Goal: Task Accomplishment & Management: Complete application form

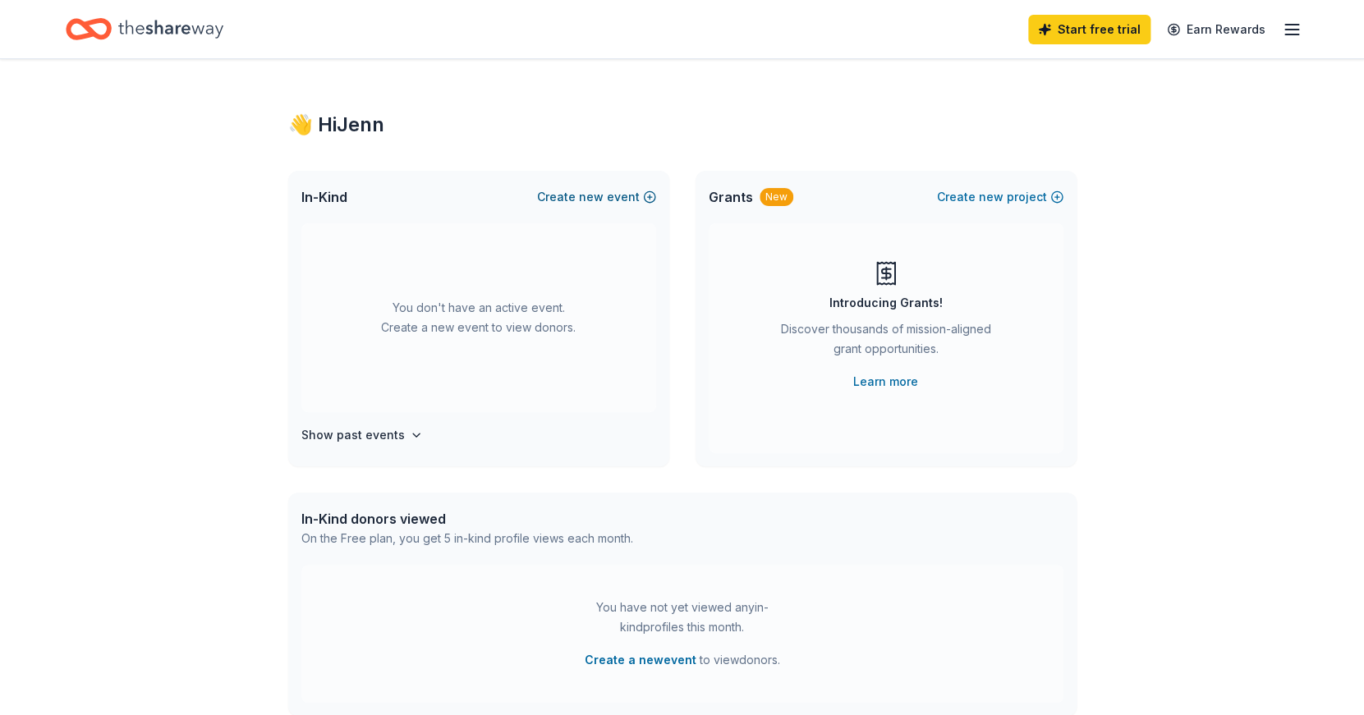
click at [627, 200] on button "Create new event" at bounding box center [596, 197] width 119 height 20
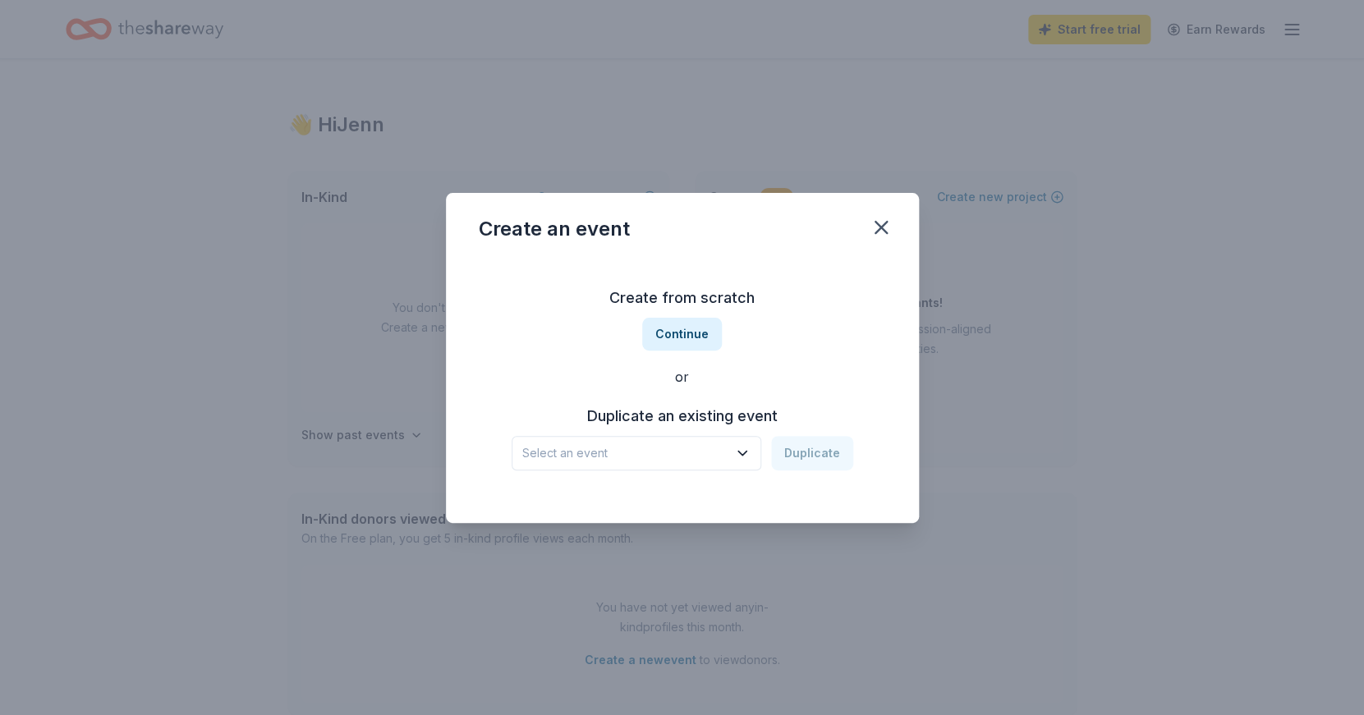
click at [693, 449] on span "Select an event" at bounding box center [624, 454] width 205 height 20
click at [683, 466] on button "Select an event" at bounding box center [637, 453] width 250 height 35
click at [684, 324] on button "Continue" at bounding box center [682, 334] width 80 height 33
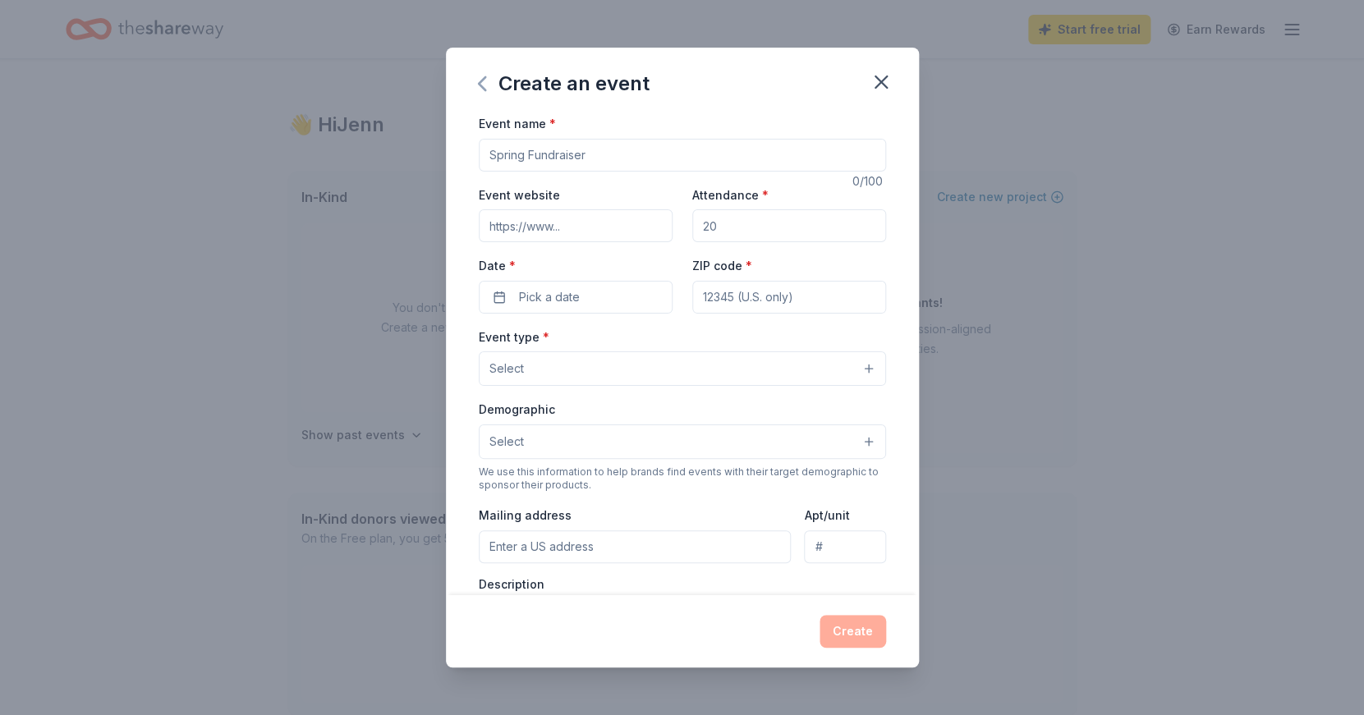
click at [487, 85] on icon "button" at bounding box center [482, 84] width 26 height 26
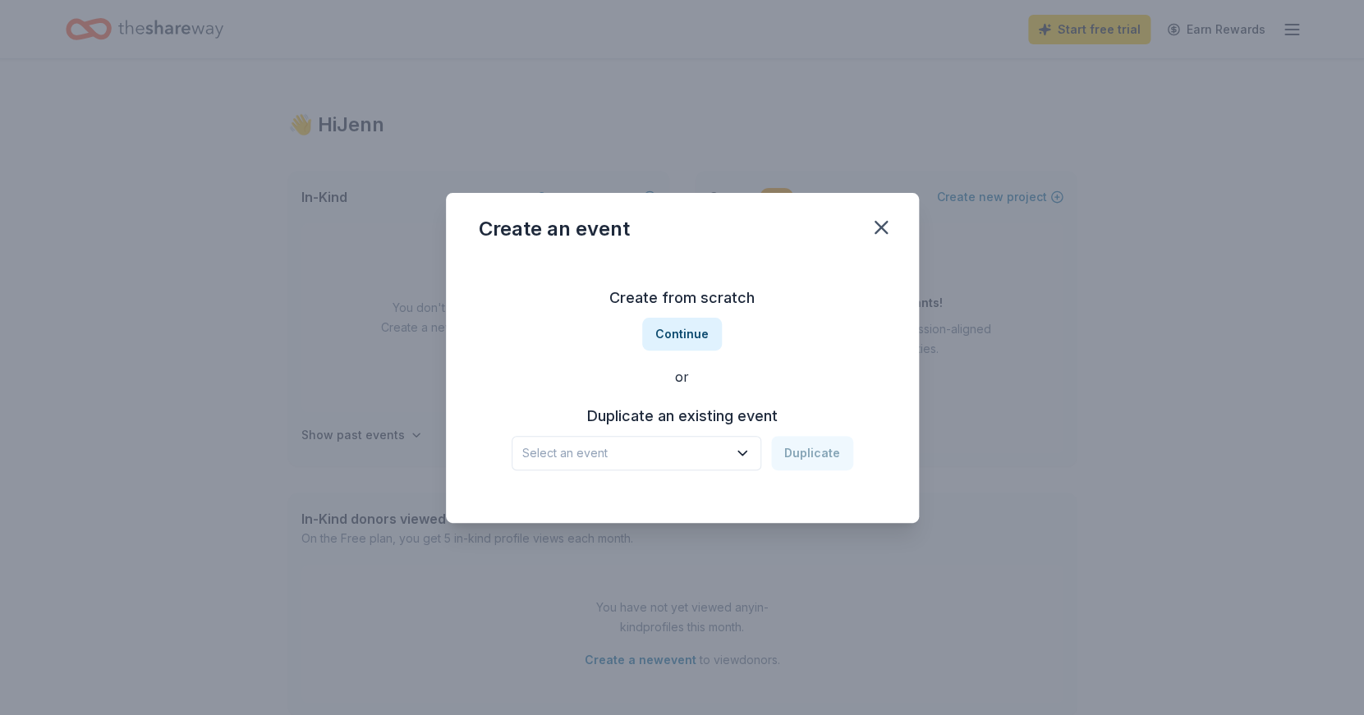
click at [646, 440] on button "Select an event" at bounding box center [637, 453] width 250 height 35
click at [826, 457] on div "Select an event Duplicate" at bounding box center [683, 453] width 342 height 35
click at [713, 463] on button "Select an event" at bounding box center [637, 453] width 250 height 35
click at [702, 494] on div "[PERSON_NAME] Memorial Baseball Tournament" at bounding box center [638, 498] width 219 height 20
click at [811, 467] on button "Duplicate" at bounding box center [812, 453] width 82 height 35
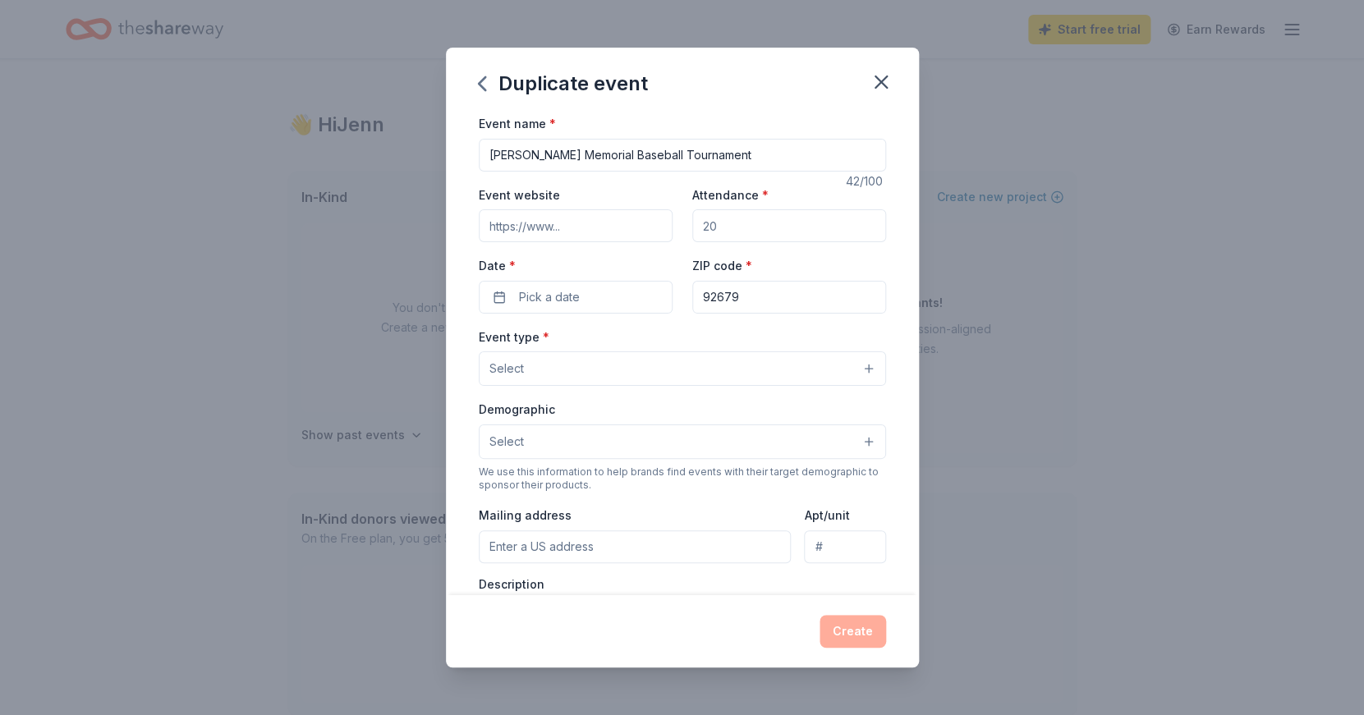
click at [736, 223] on input "Attendance *" at bounding box center [789, 225] width 194 height 33
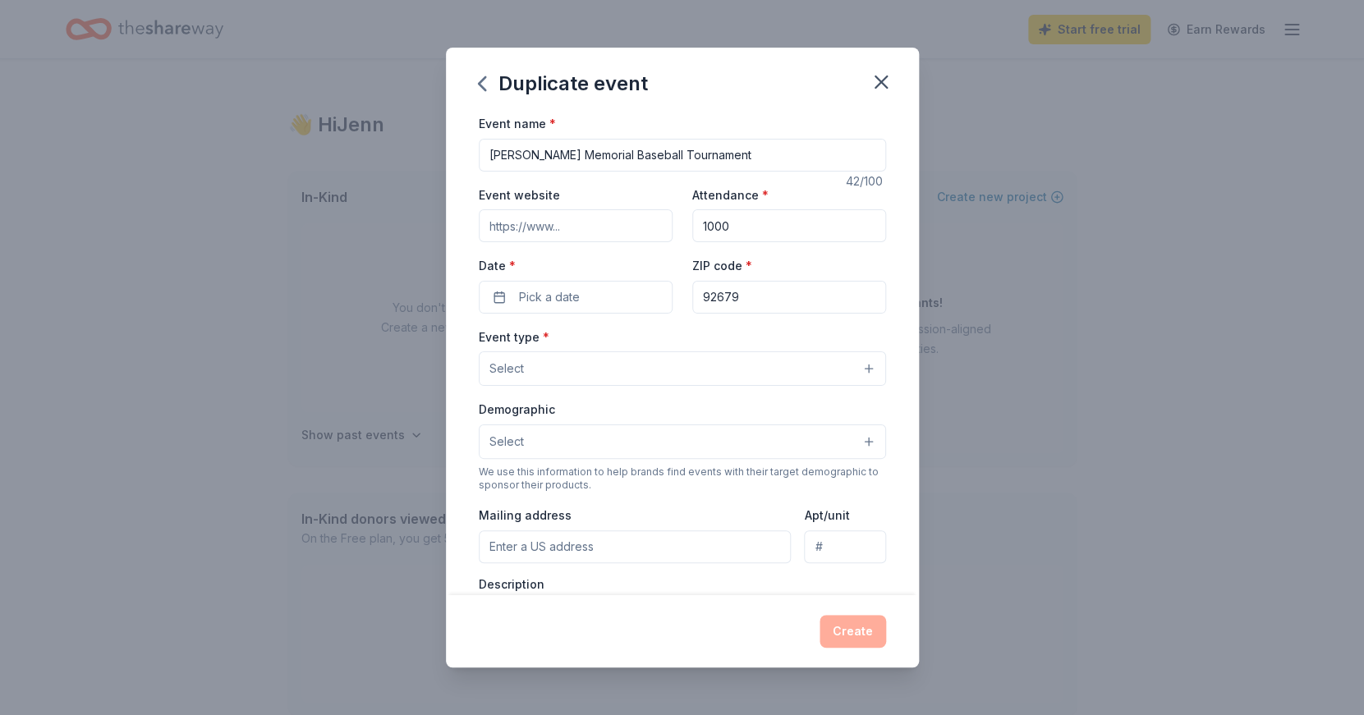
type input "1000"
click at [600, 213] on input "Event website" at bounding box center [576, 225] width 194 height 33
click at [561, 306] on span "Pick a date" at bounding box center [549, 298] width 61 height 20
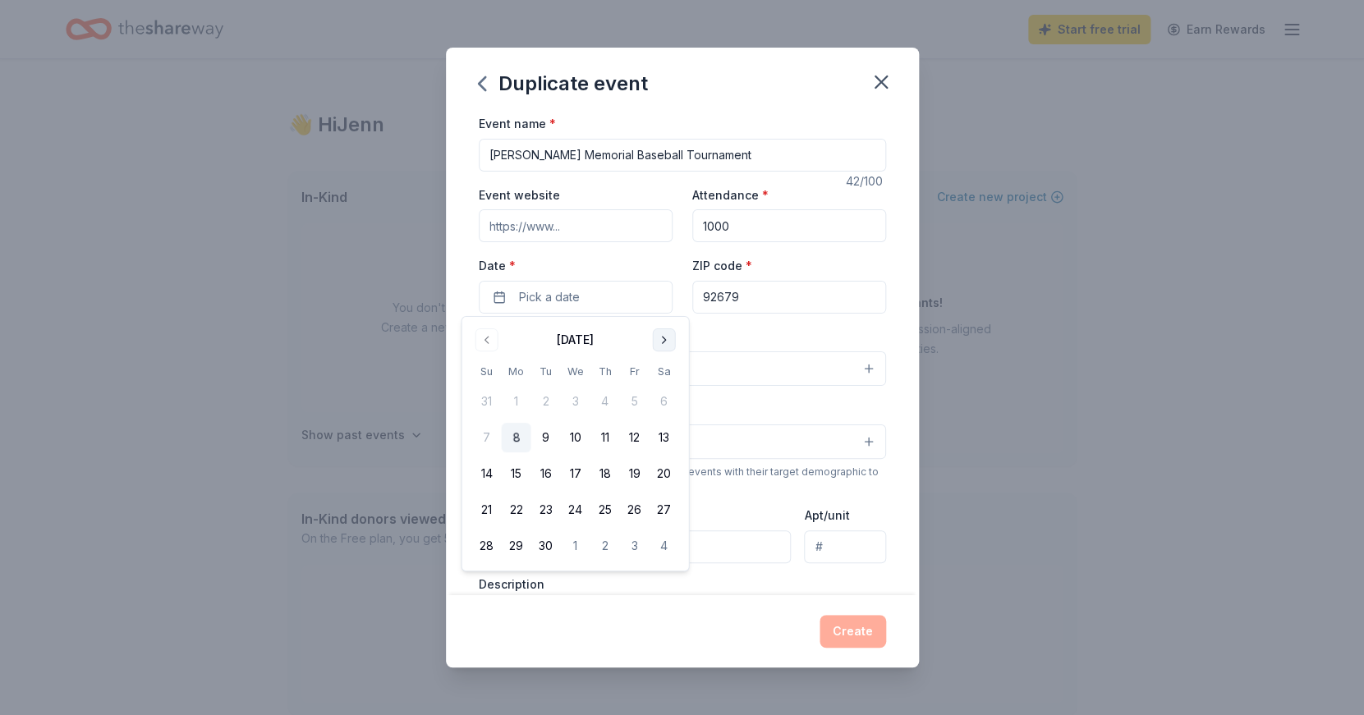
click at [661, 343] on button "Go to next month" at bounding box center [664, 340] width 23 height 23
click at [659, 472] on button "18" at bounding box center [665, 474] width 30 height 30
click at [486, 509] on button "19" at bounding box center [487, 510] width 30 height 30
click at [663, 469] on button "18" at bounding box center [665, 474] width 30 height 30
click at [733, 324] on div "Event name * Bradley Rofer Memorial Baseball Tournament 42 /100 Event website A…" at bounding box center [682, 492] width 407 height 759
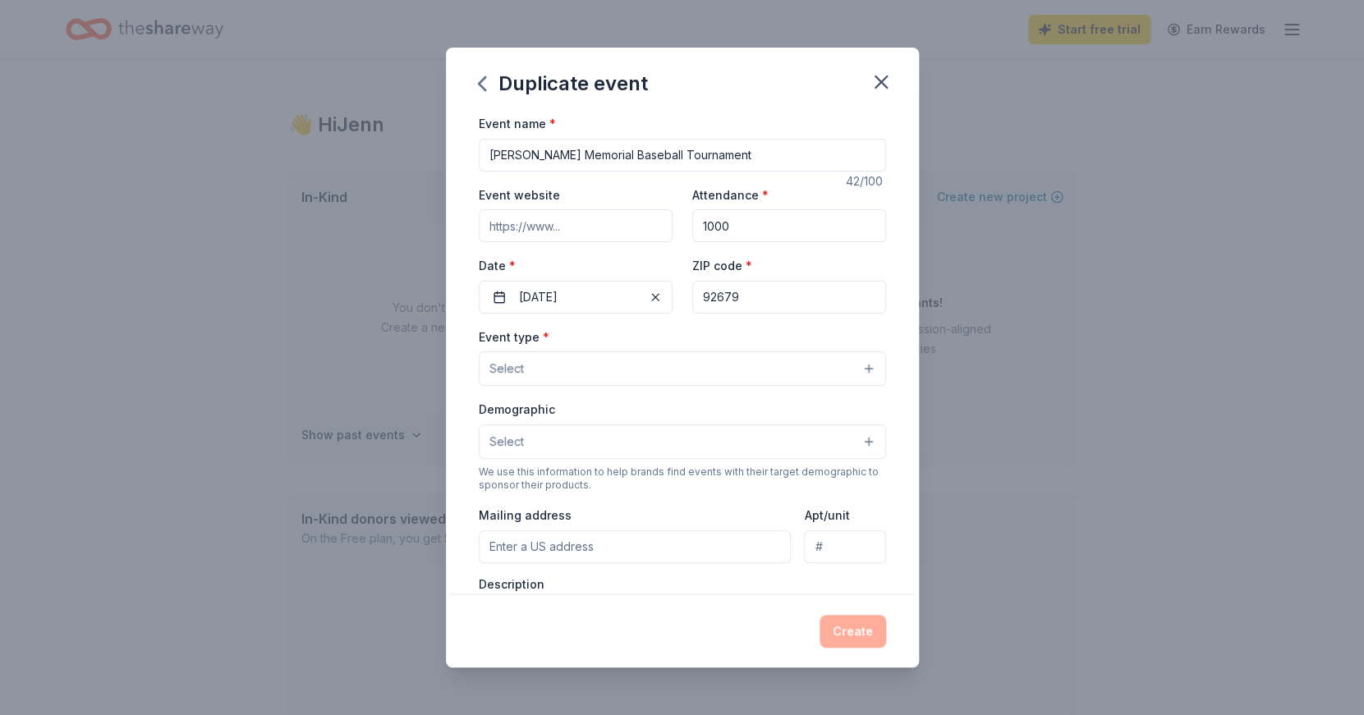
click at [648, 385] on button "Select" at bounding box center [682, 369] width 407 height 35
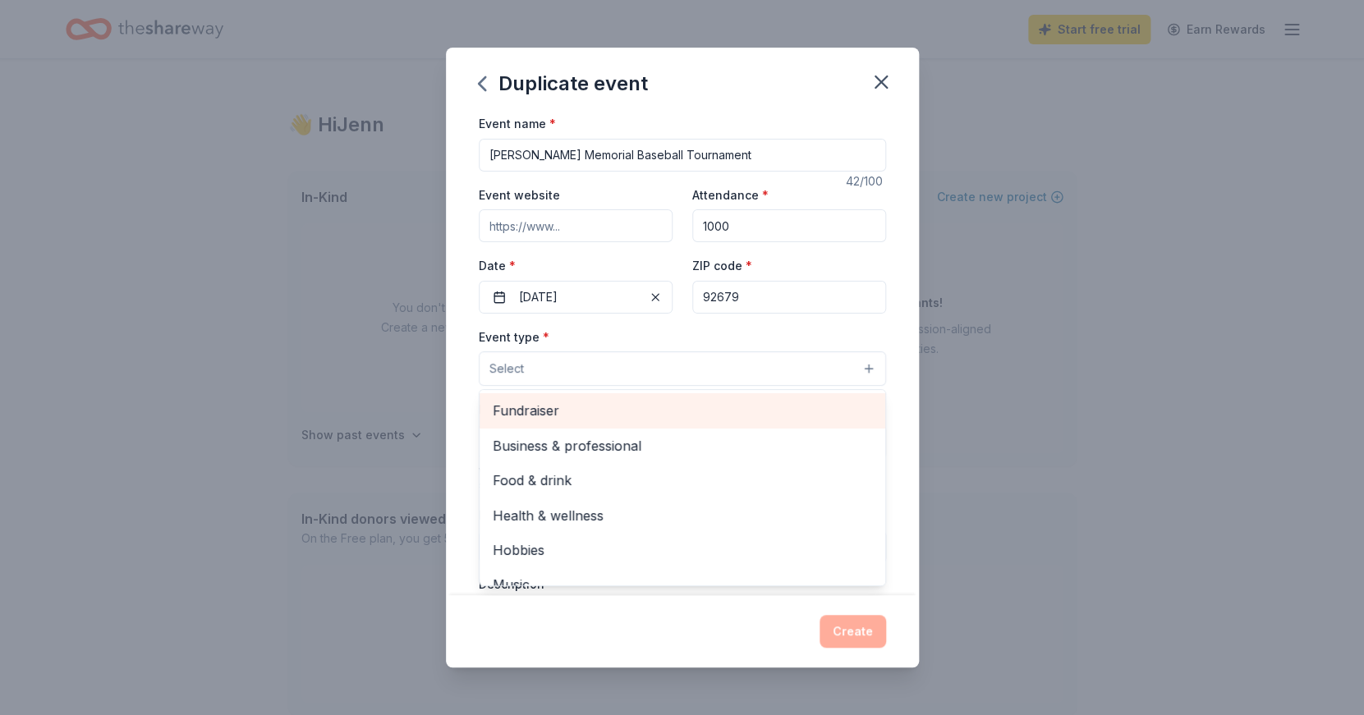
click at [617, 411] on span "Fundraiser" at bounding box center [683, 410] width 380 height 21
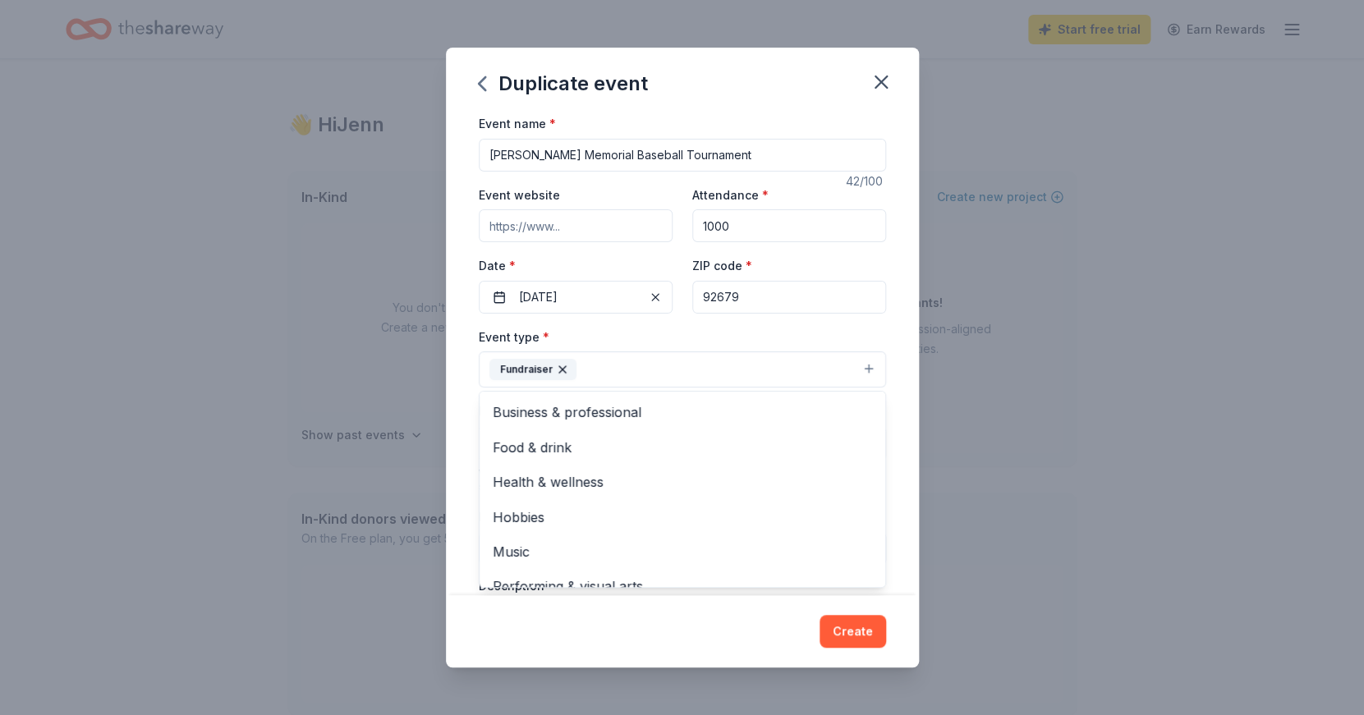
click at [871, 324] on div "Event name * Bradley Rofer Memorial Baseball Tournament 42 /100 Event website A…" at bounding box center [682, 493] width 407 height 761
click at [750, 368] on button "Fundraiser" at bounding box center [682, 370] width 407 height 36
click at [918, 356] on div "Event name * Bradley Rofer Memorial Baseball Tournament 42 /100 Event website A…" at bounding box center [682, 354] width 473 height 482
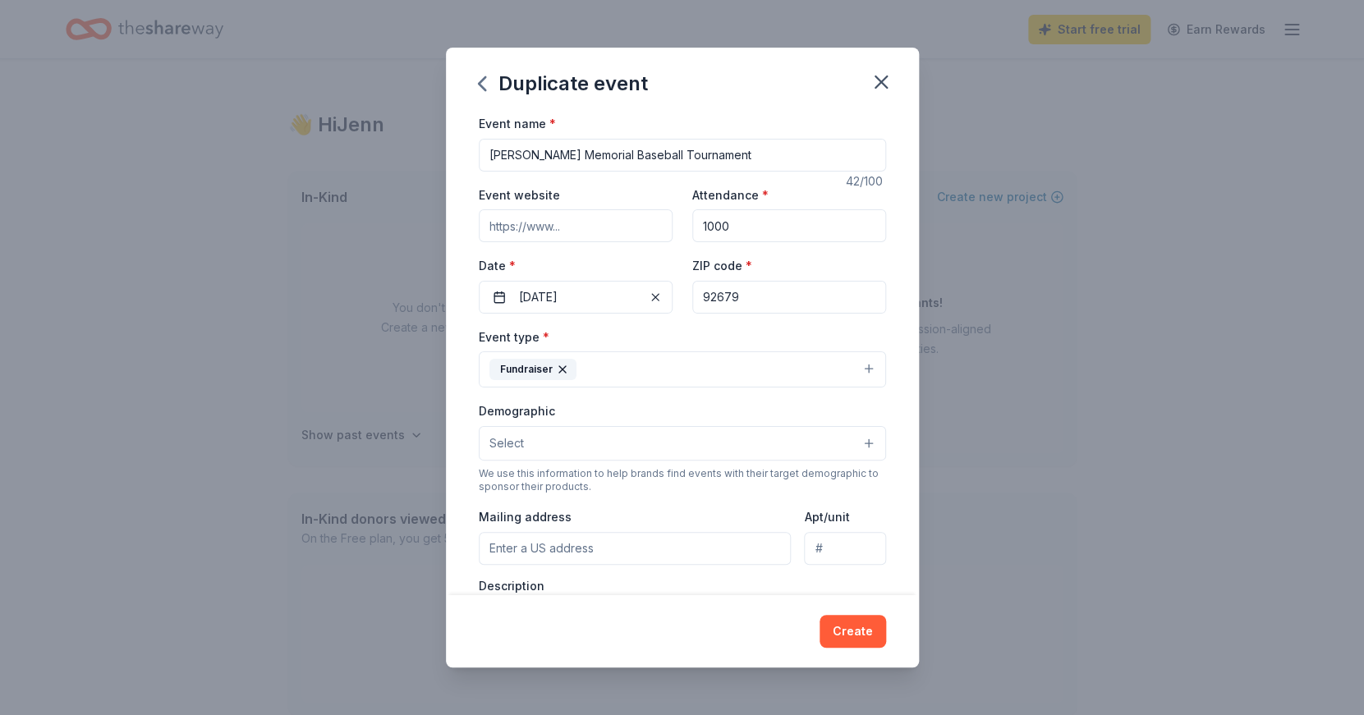
click at [786, 449] on button "Select" at bounding box center [682, 443] width 407 height 35
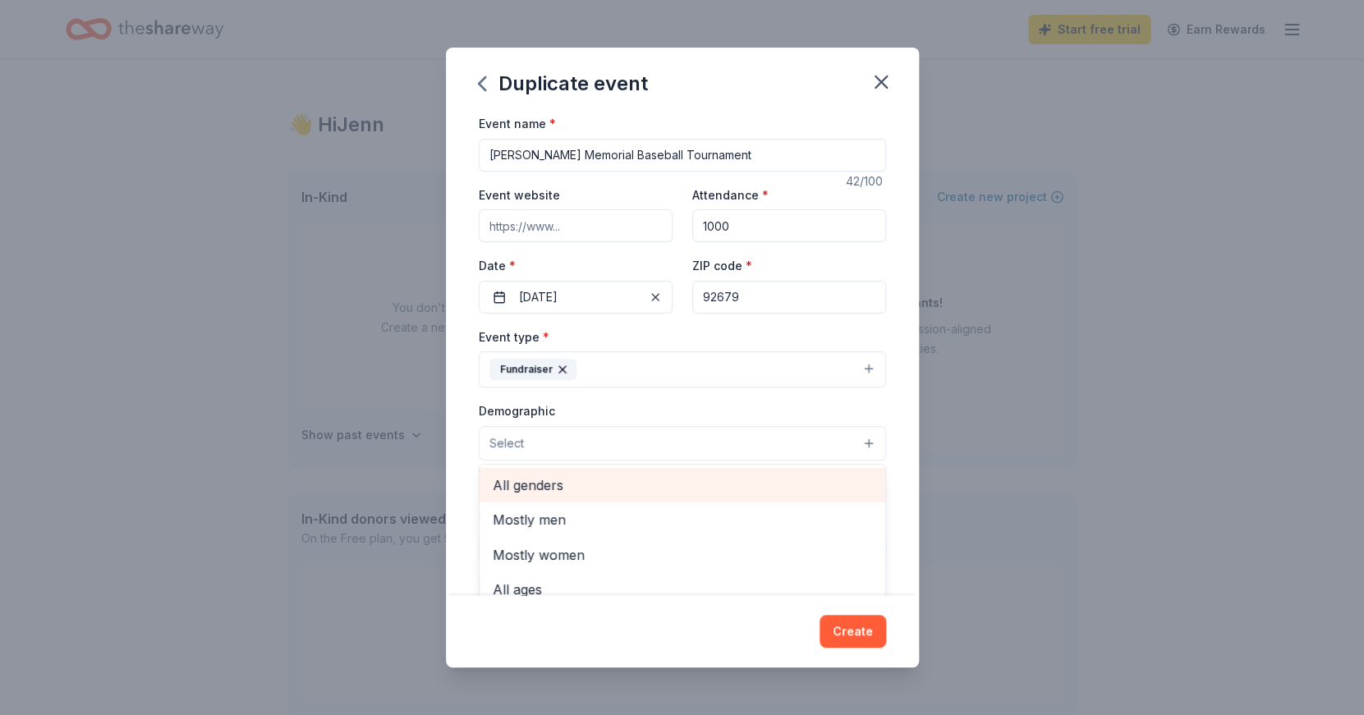
click at [655, 472] on div "All genders" at bounding box center [683, 485] width 406 height 35
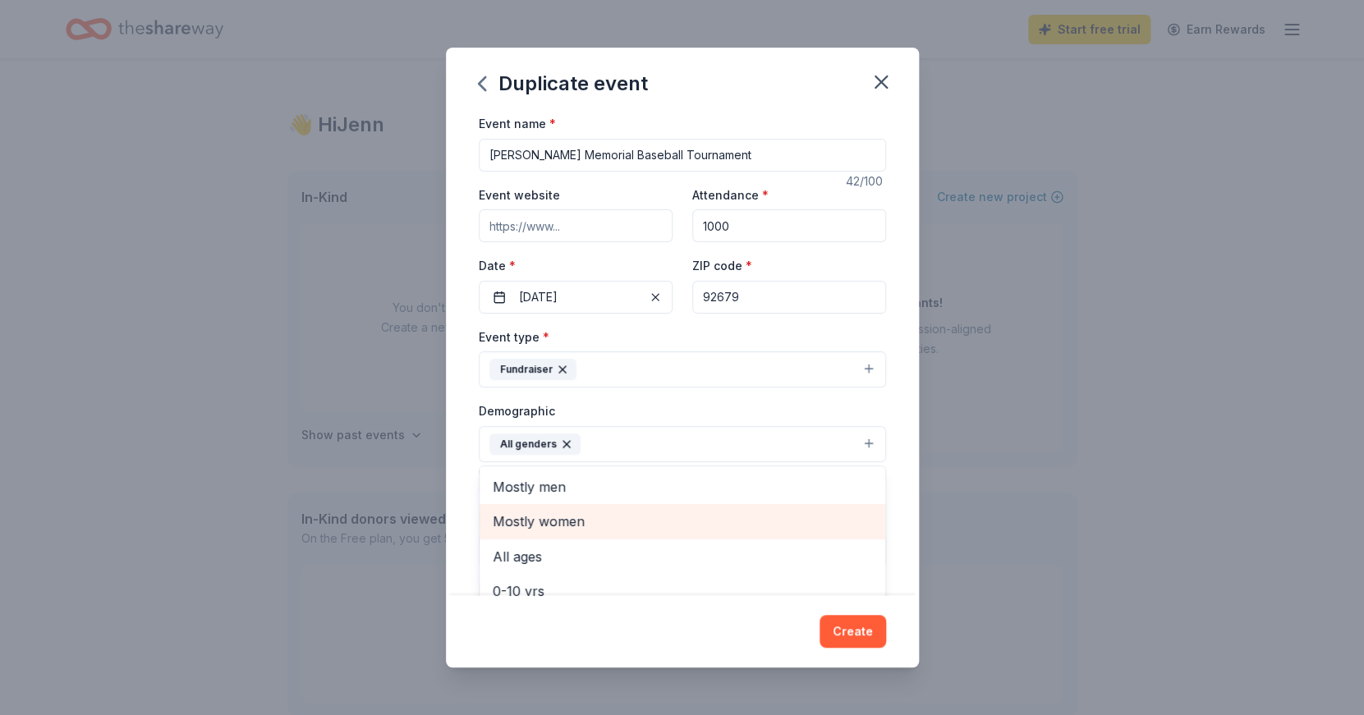
click at [644, 551] on span "All ages" at bounding box center [683, 556] width 380 height 21
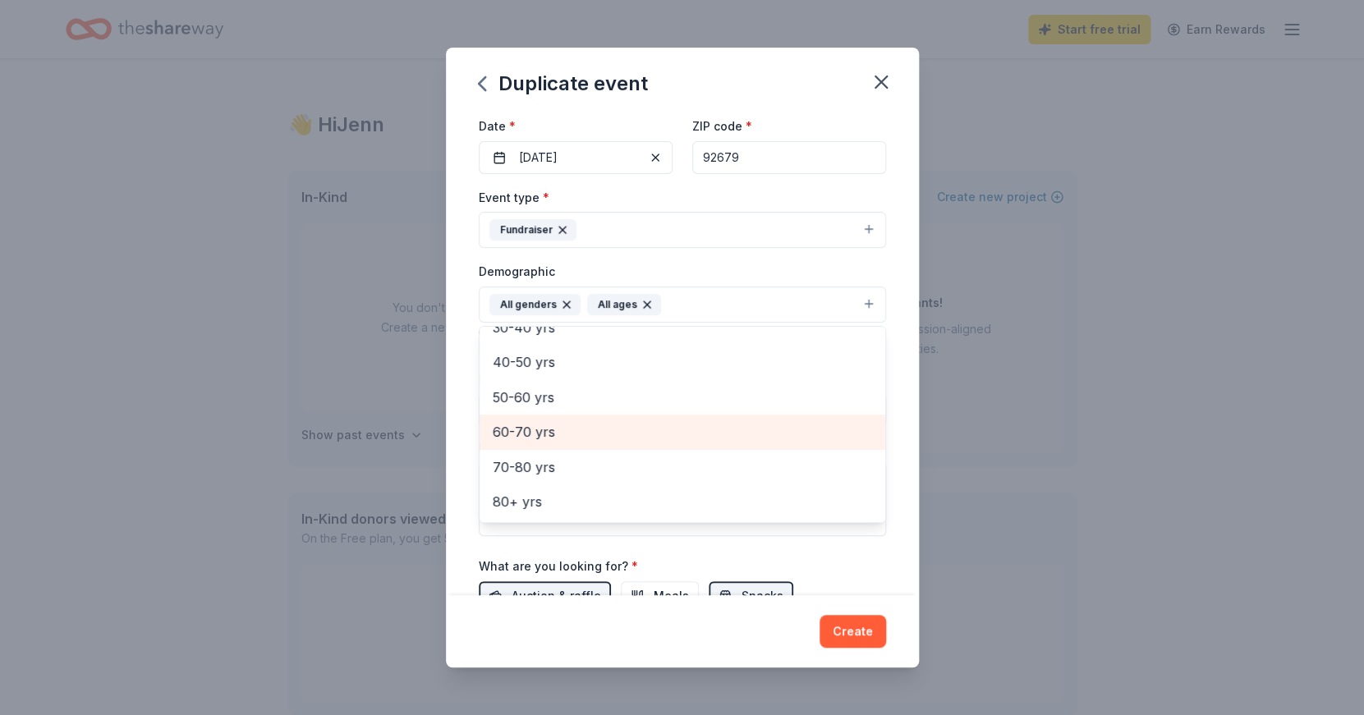
scroll to position [217, 0]
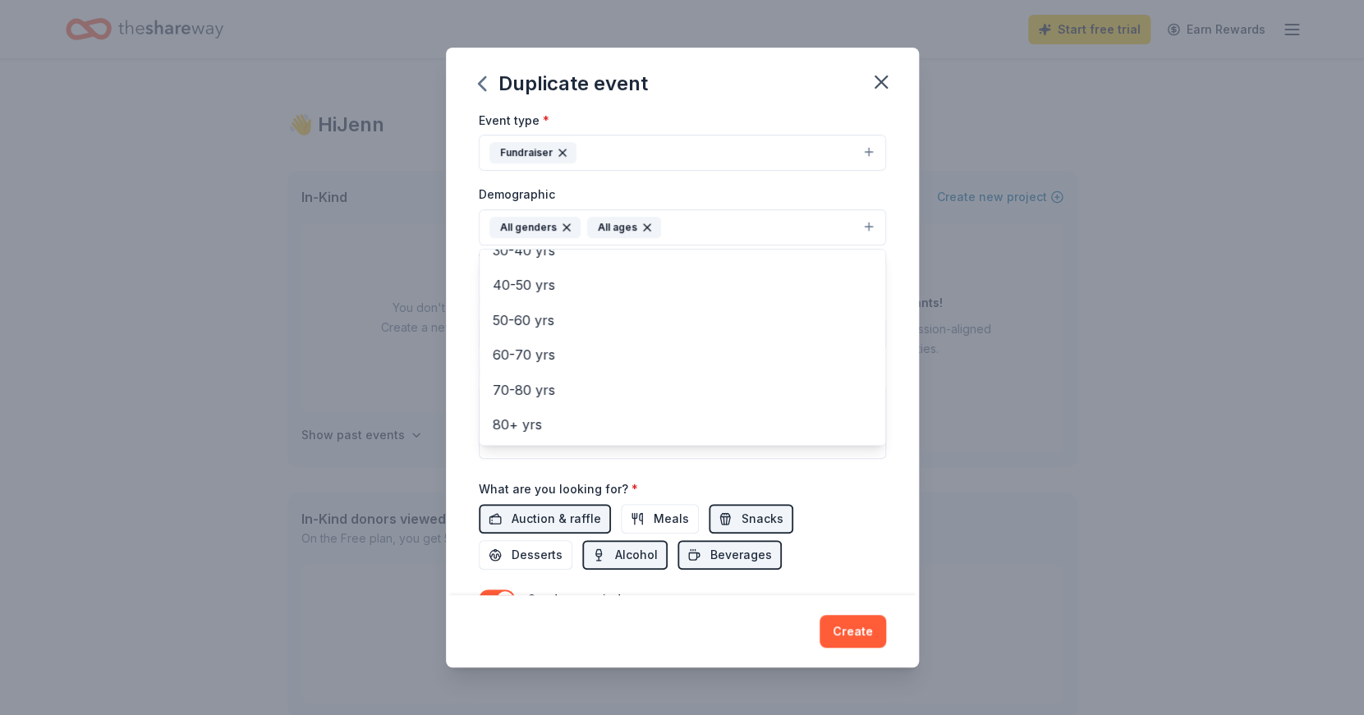
click at [876, 473] on div "Event name * Bradley Rofer Memorial Baseball Tournament 42 /100 Event website A…" at bounding box center [682, 277] width 407 height 762
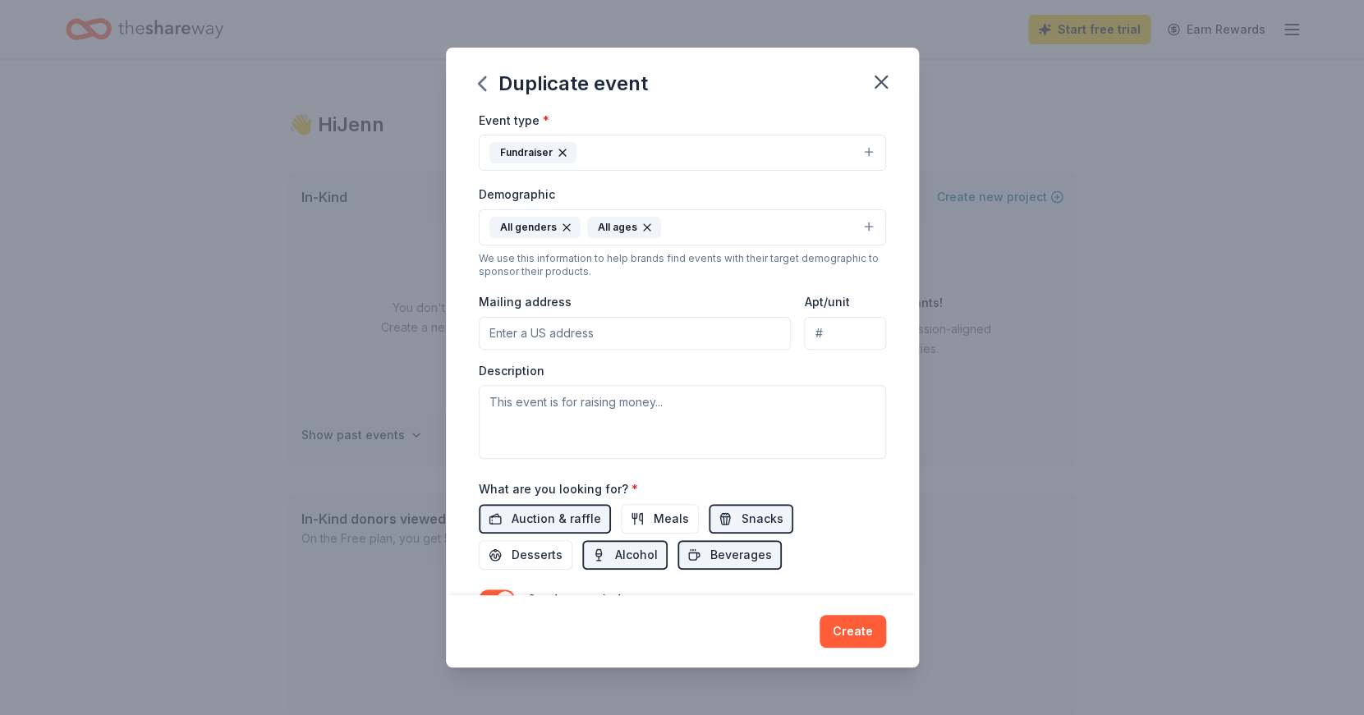
click at [706, 332] on input "Mailing address" at bounding box center [635, 333] width 313 height 33
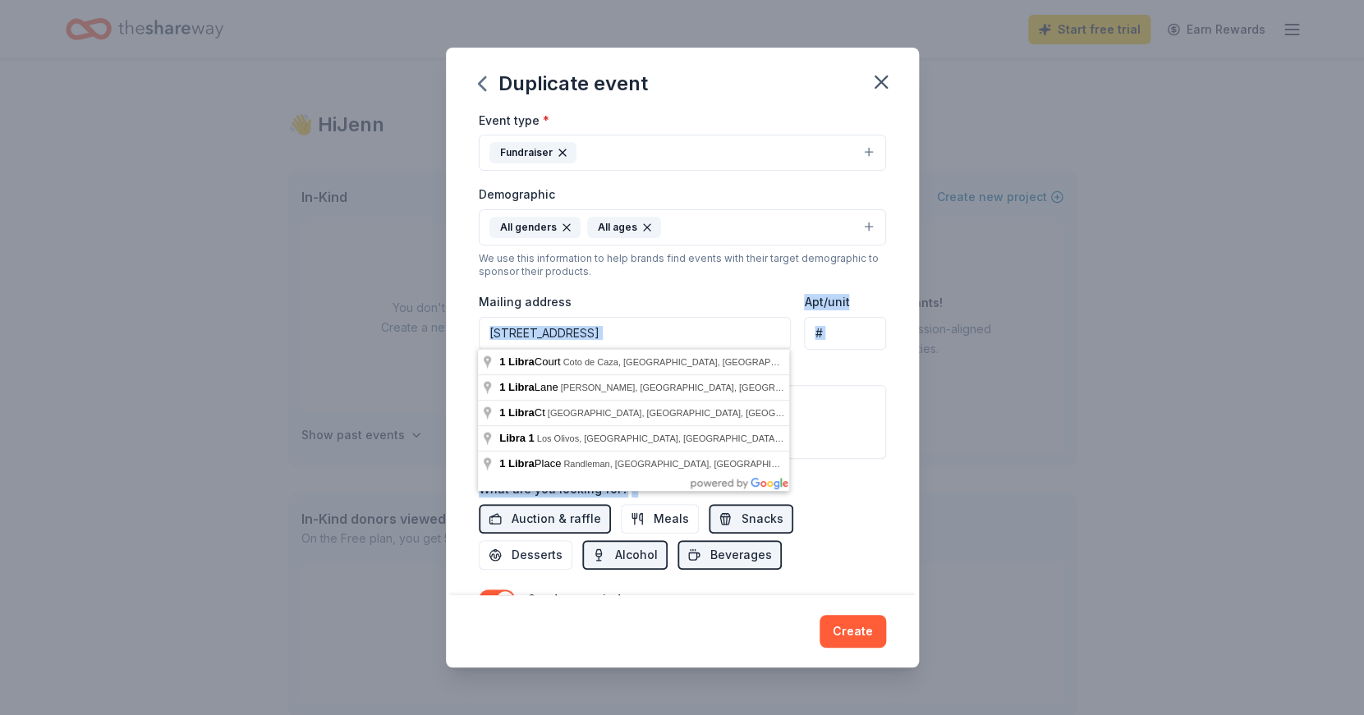
type input "1 Libra Court, Coto de Caza, CA, 92679"
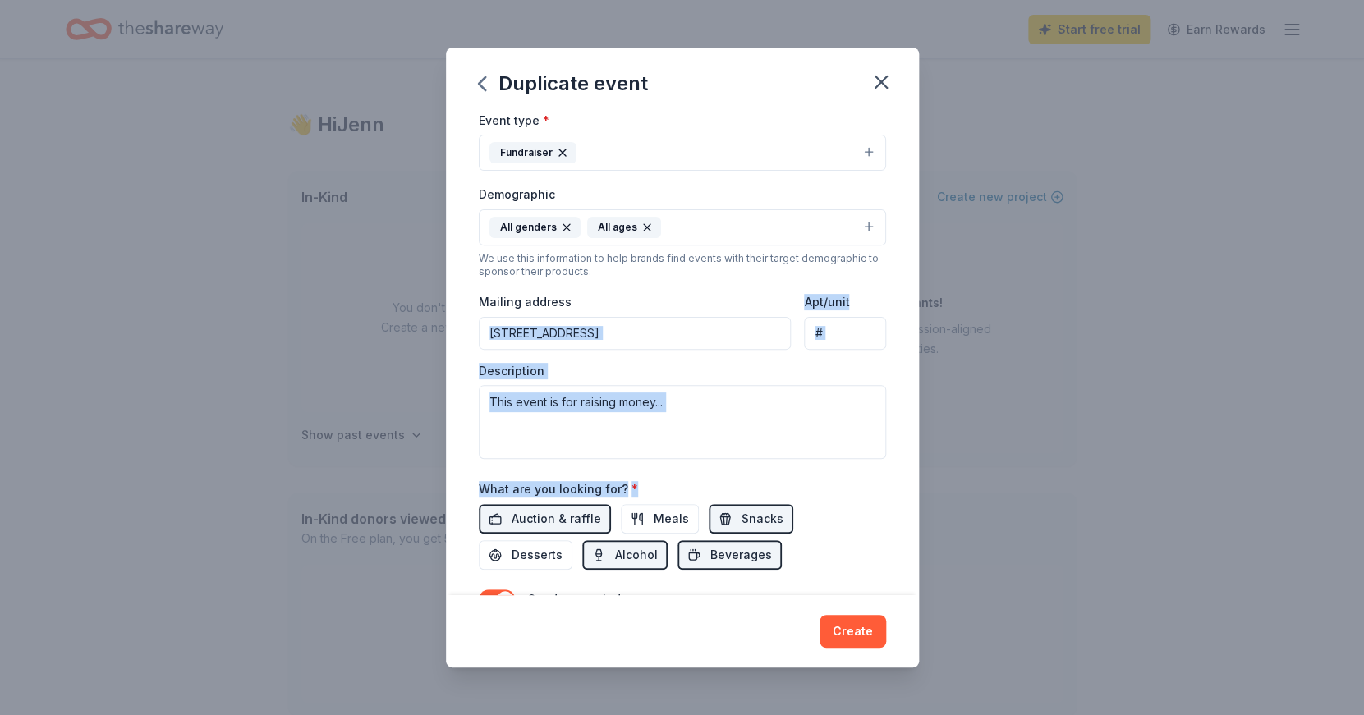
scroll to position [255, 0]
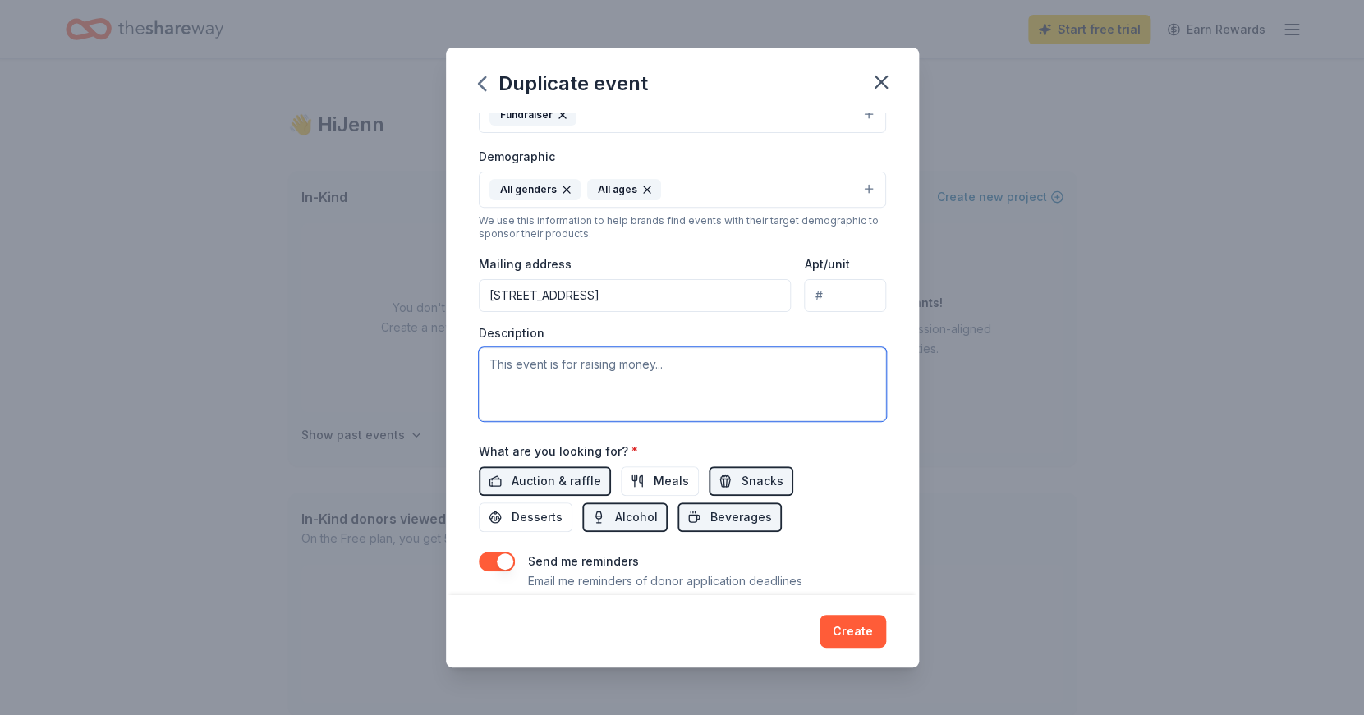
click at [635, 361] on textarea at bounding box center [682, 384] width 407 height 74
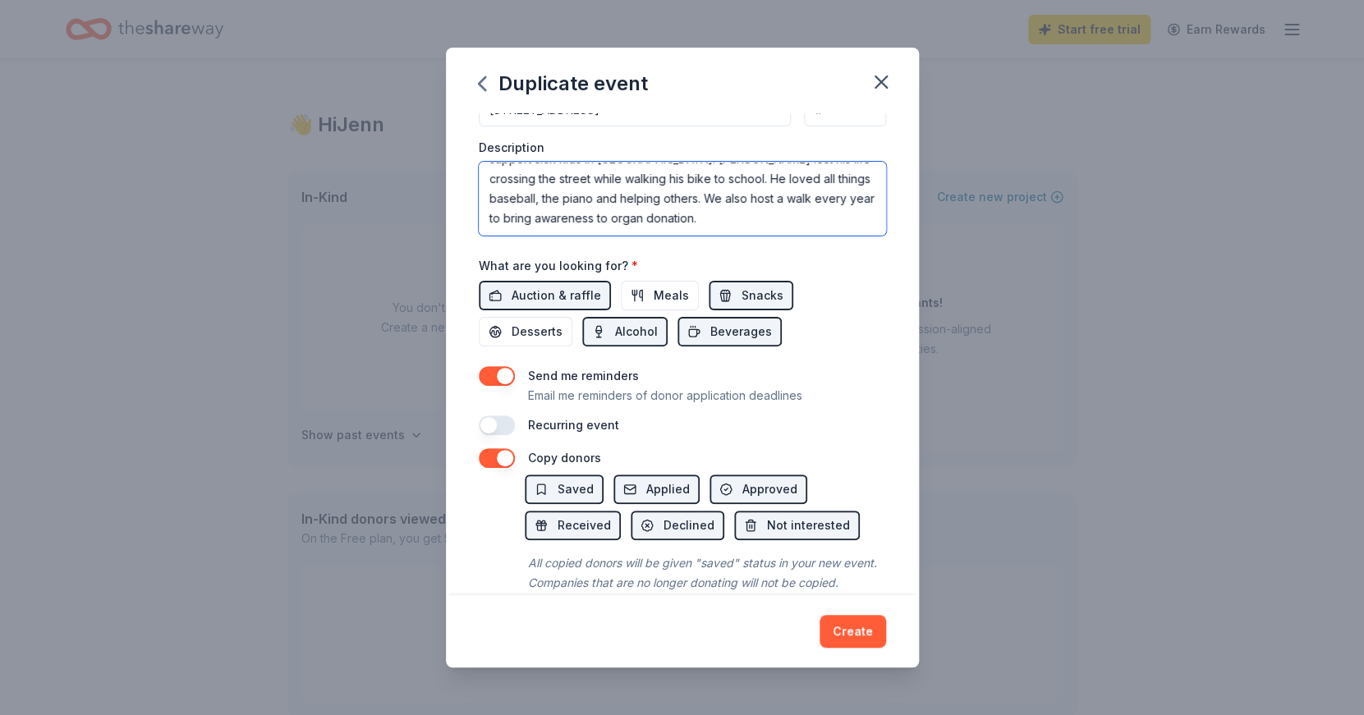
scroll to position [466, 0]
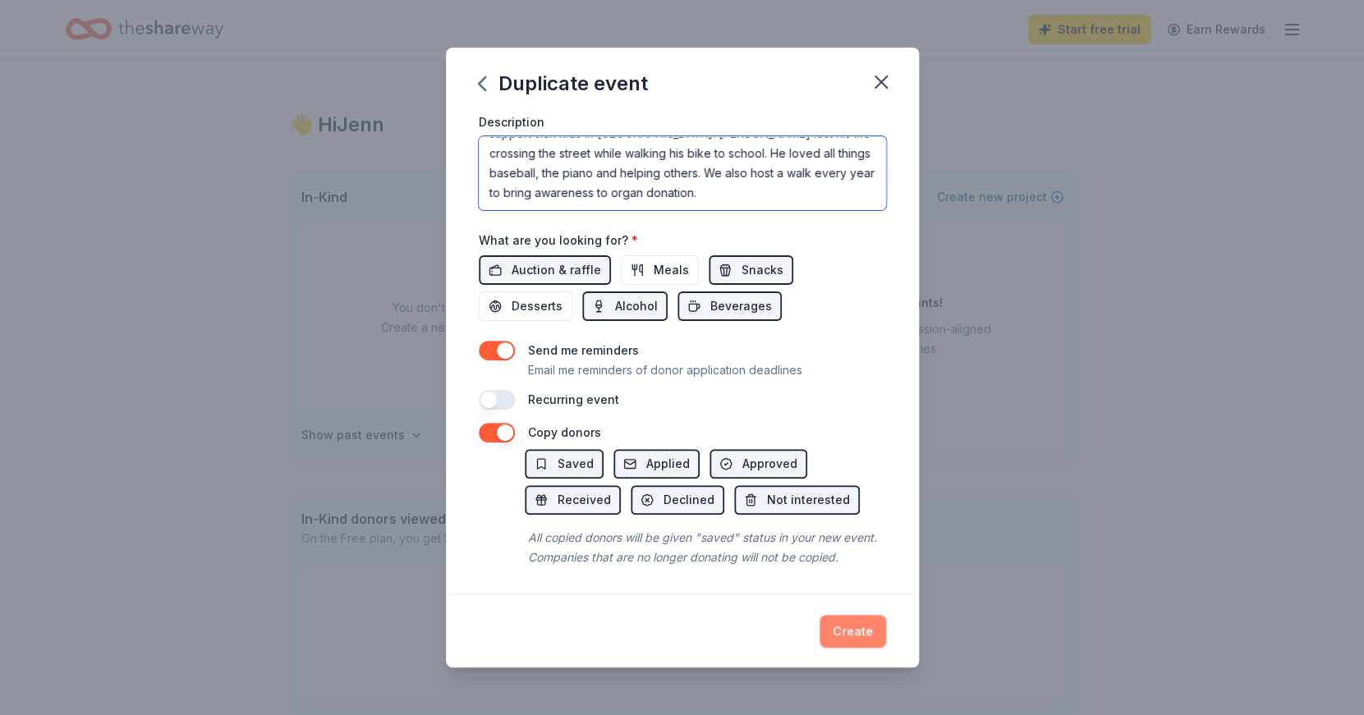
type textarea "The Bradley Rofer Memorial Baseball Tournament raises money to support sick kid…"
click at [848, 631] on button "Create" at bounding box center [853, 631] width 67 height 33
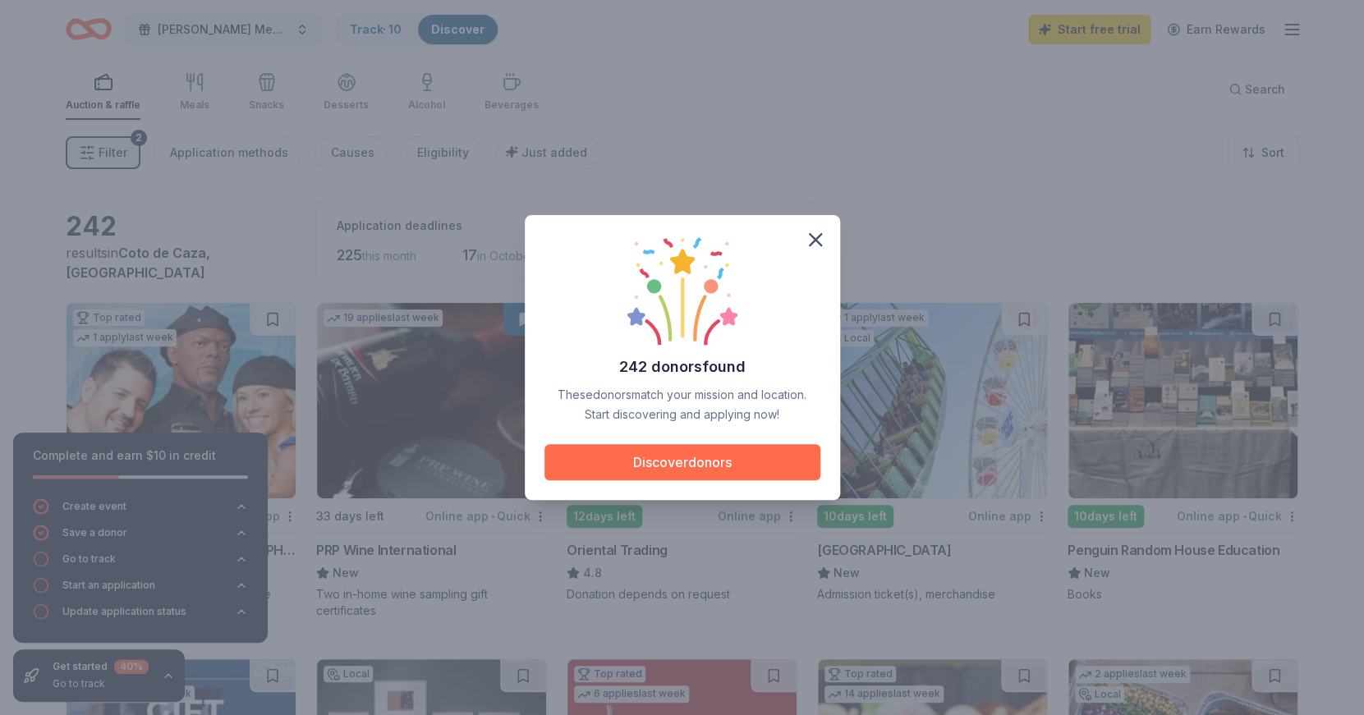
click at [706, 465] on button "Discover donors" at bounding box center [683, 462] width 276 height 36
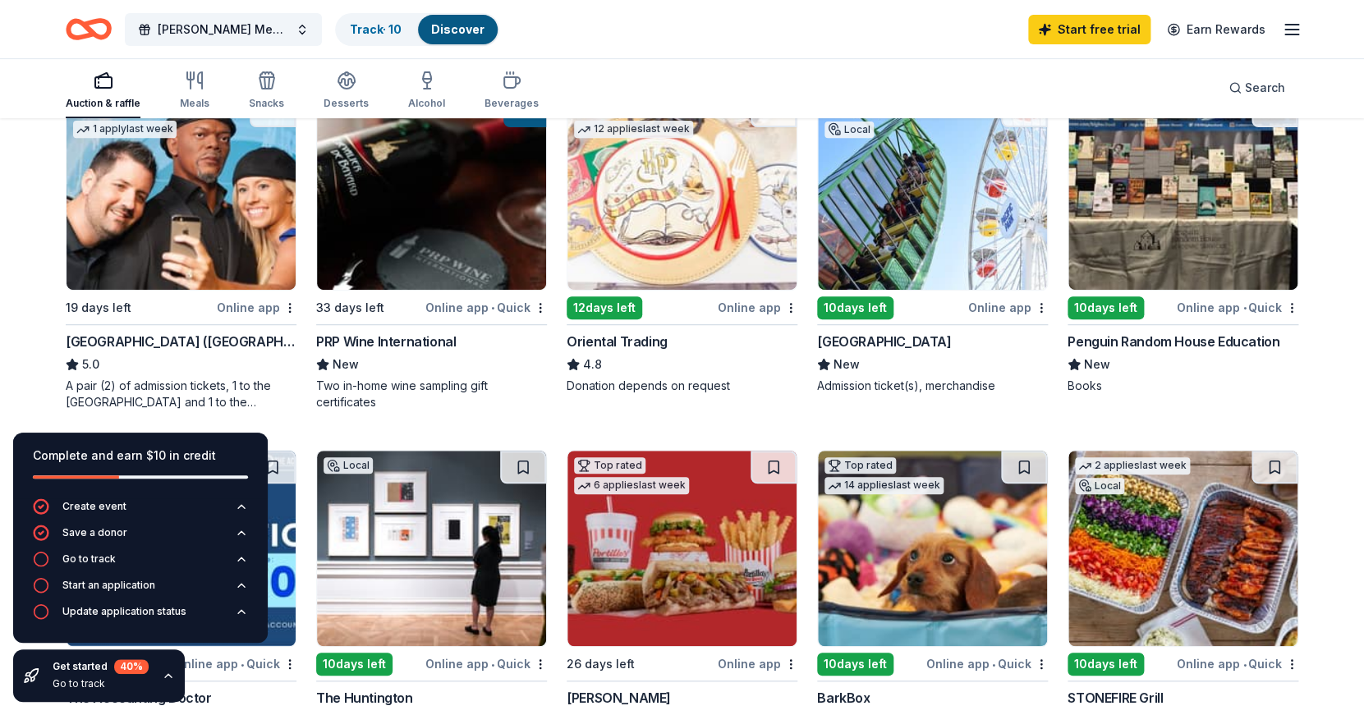
scroll to position [183, 0]
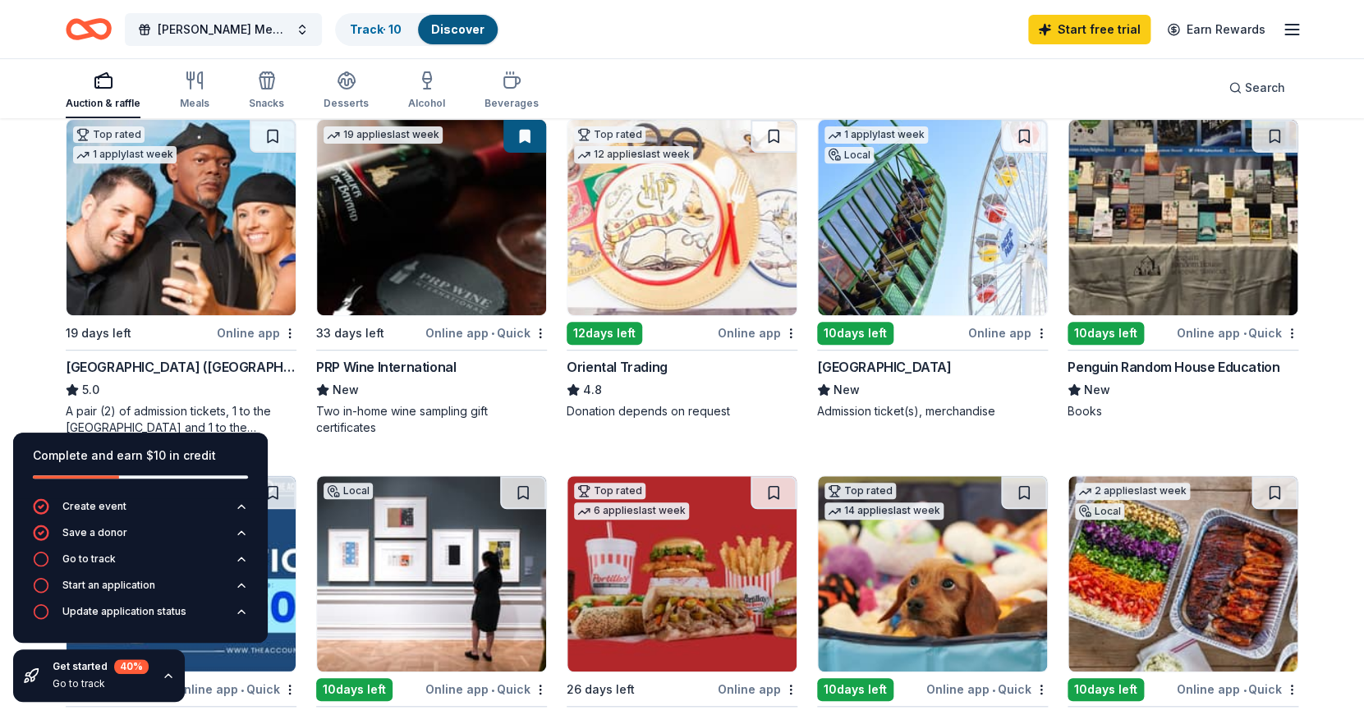
click at [674, 260] on img at bounding box center [682, 218] width 229 height 196
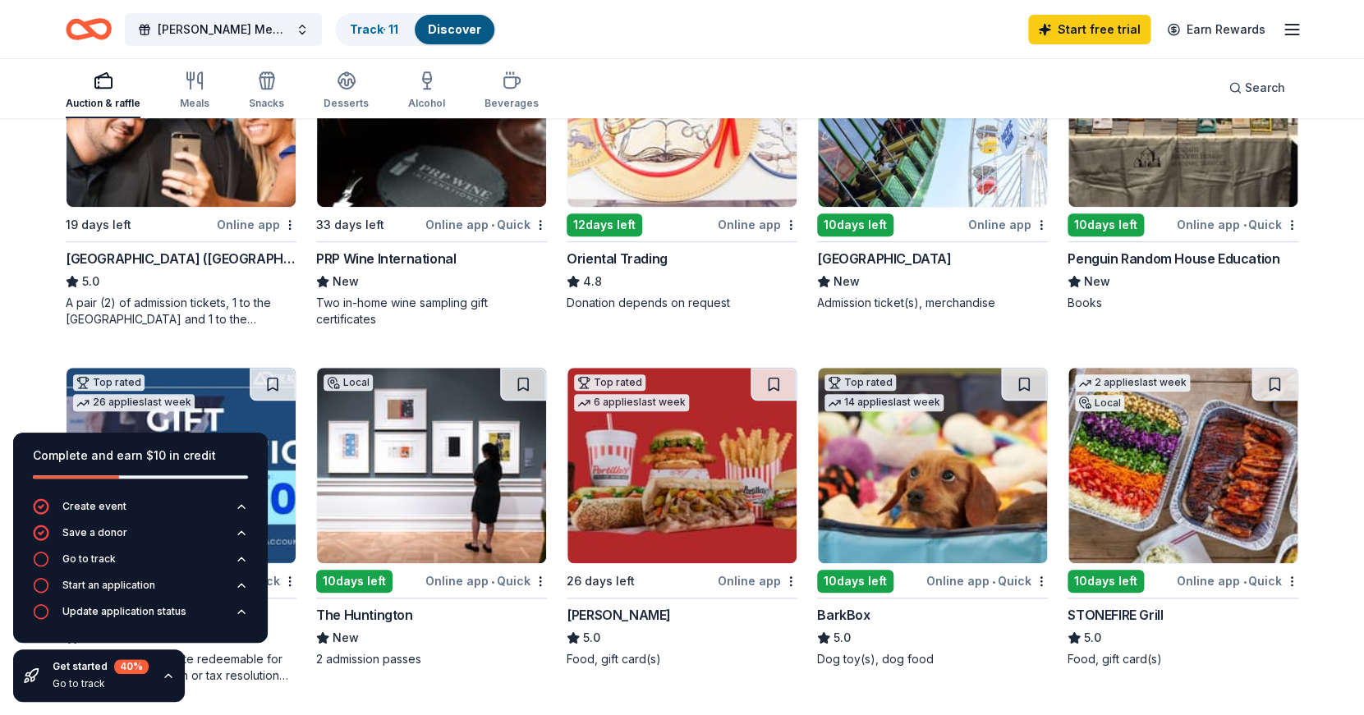
scroll to position [294, 0]
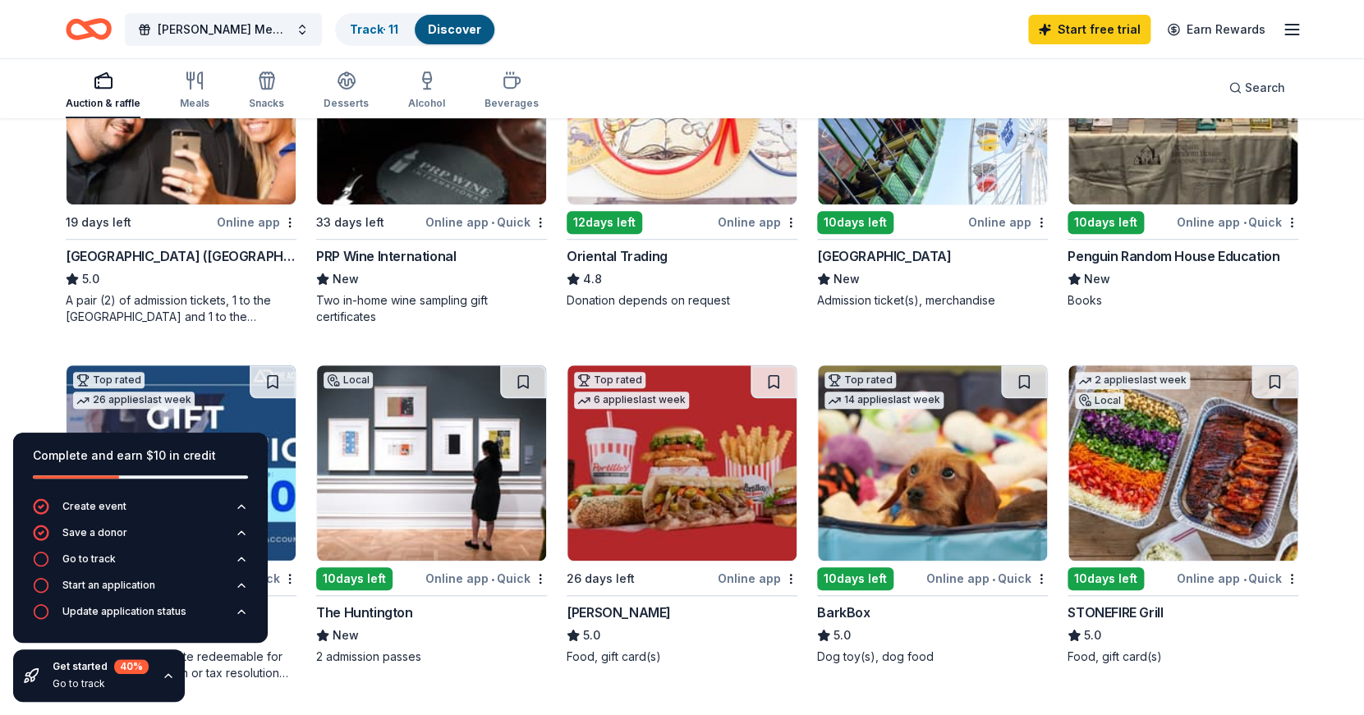
click at [1174, 251] on div "Penguin Random House Education" at bounding box center [1174, 256] width 212 height 20
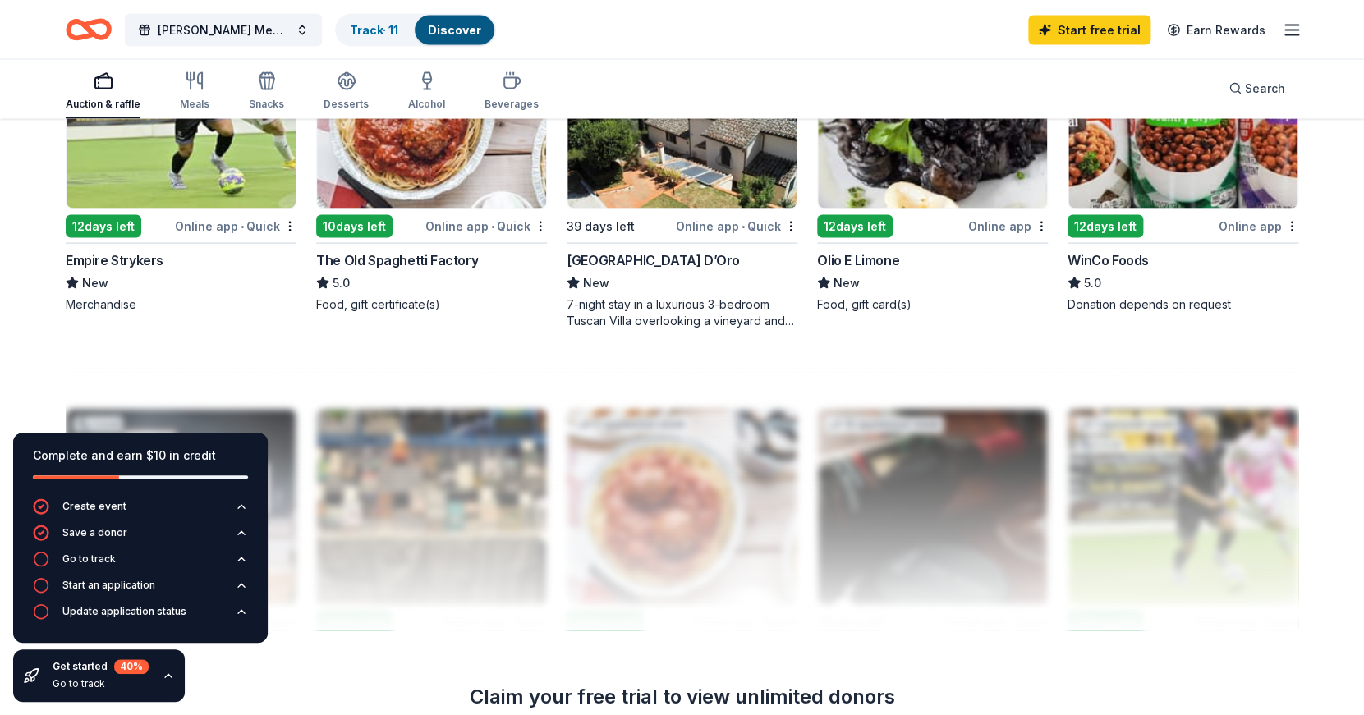
scroll to position [1350, 0]
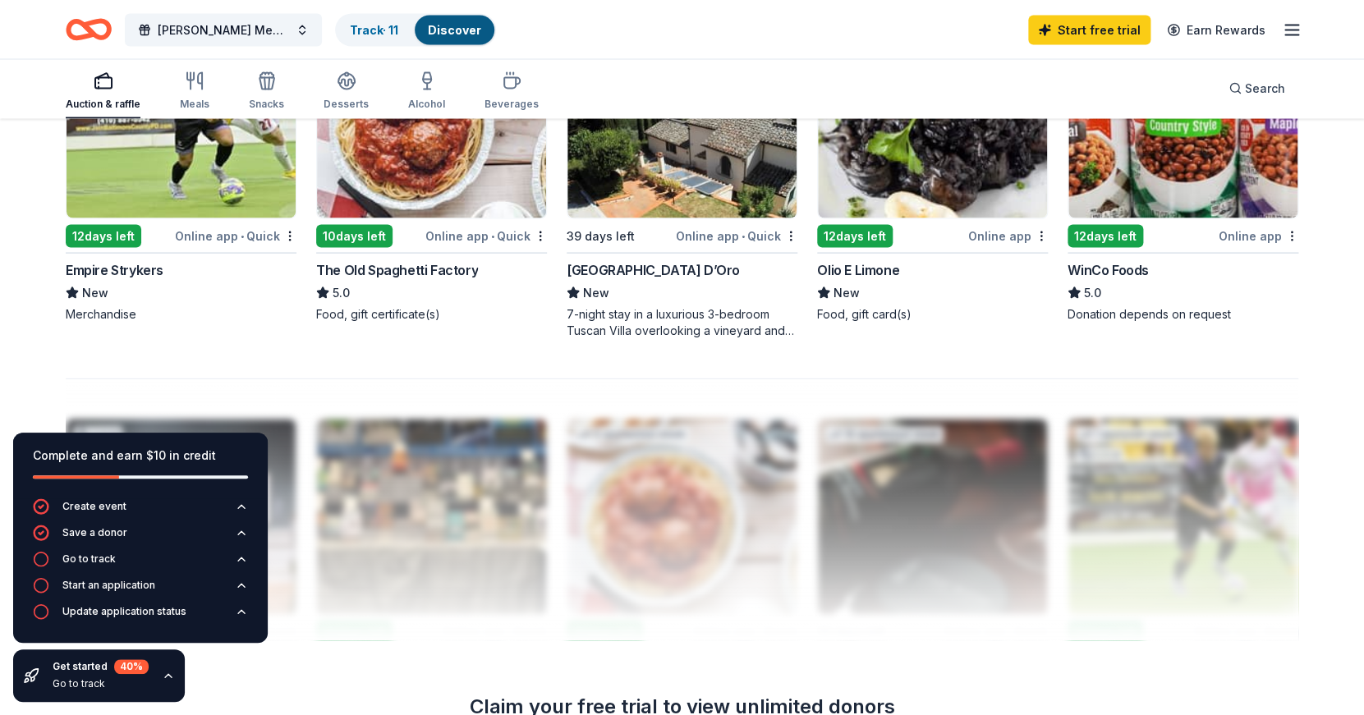
click at [679, 315] on div "7-night stay in a luxurious 3-bedroom Tuscan Villa overlooking a vineyard and t…" at bounding box center [682, 322] width 231 height 33
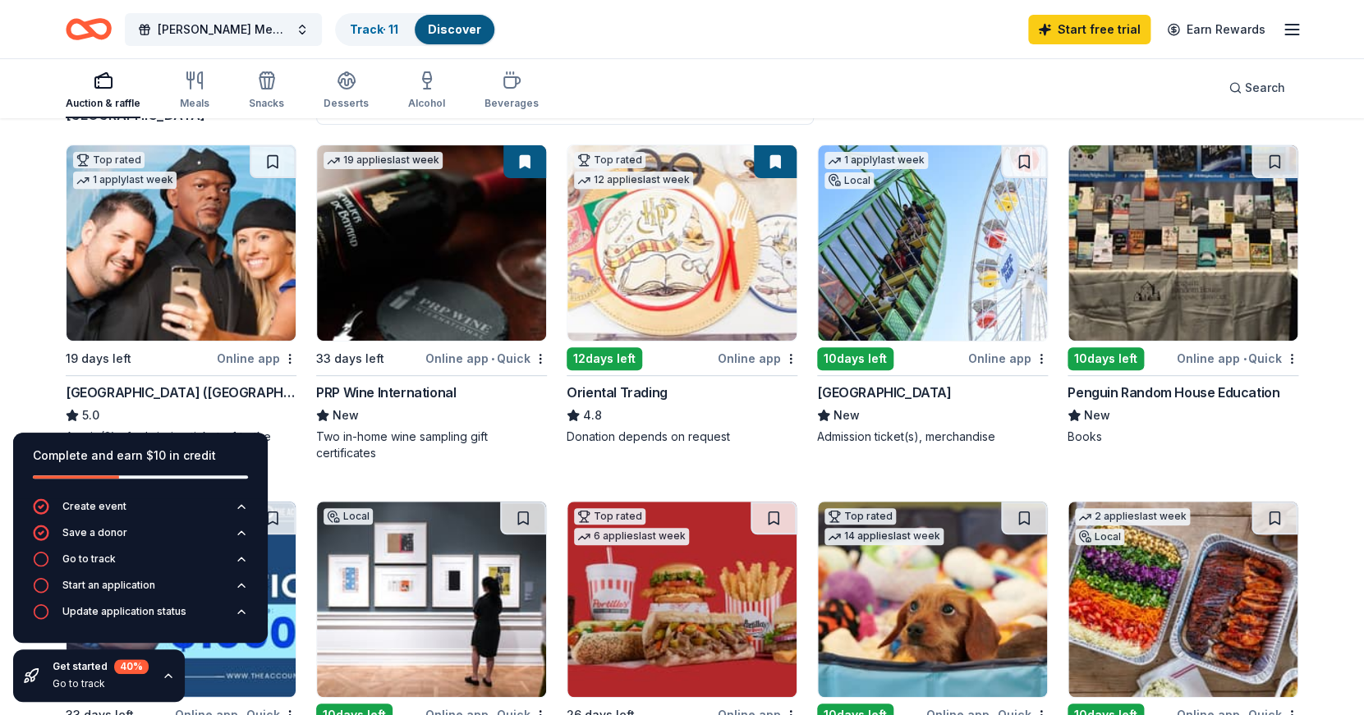
scroll to position [0, 0]
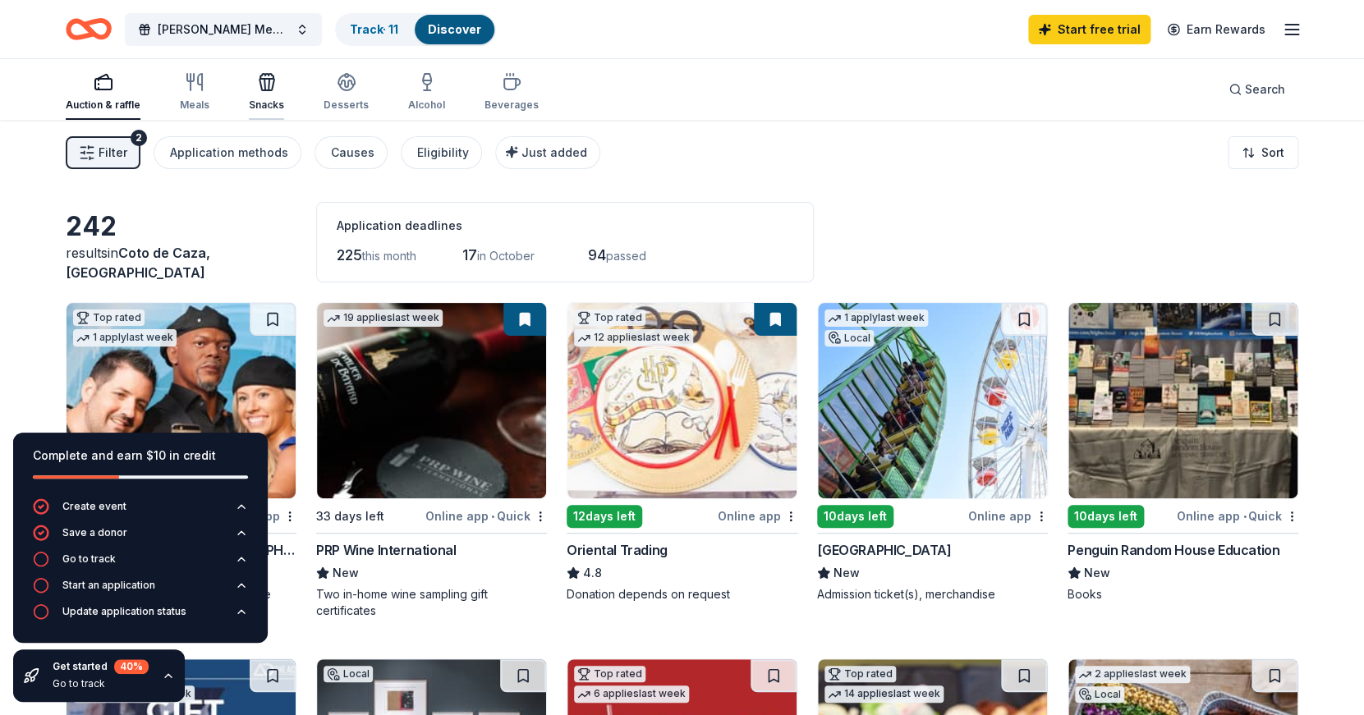
click at [265, 85] on icon "button" at bounding box center [265, 85] width 1 height 12
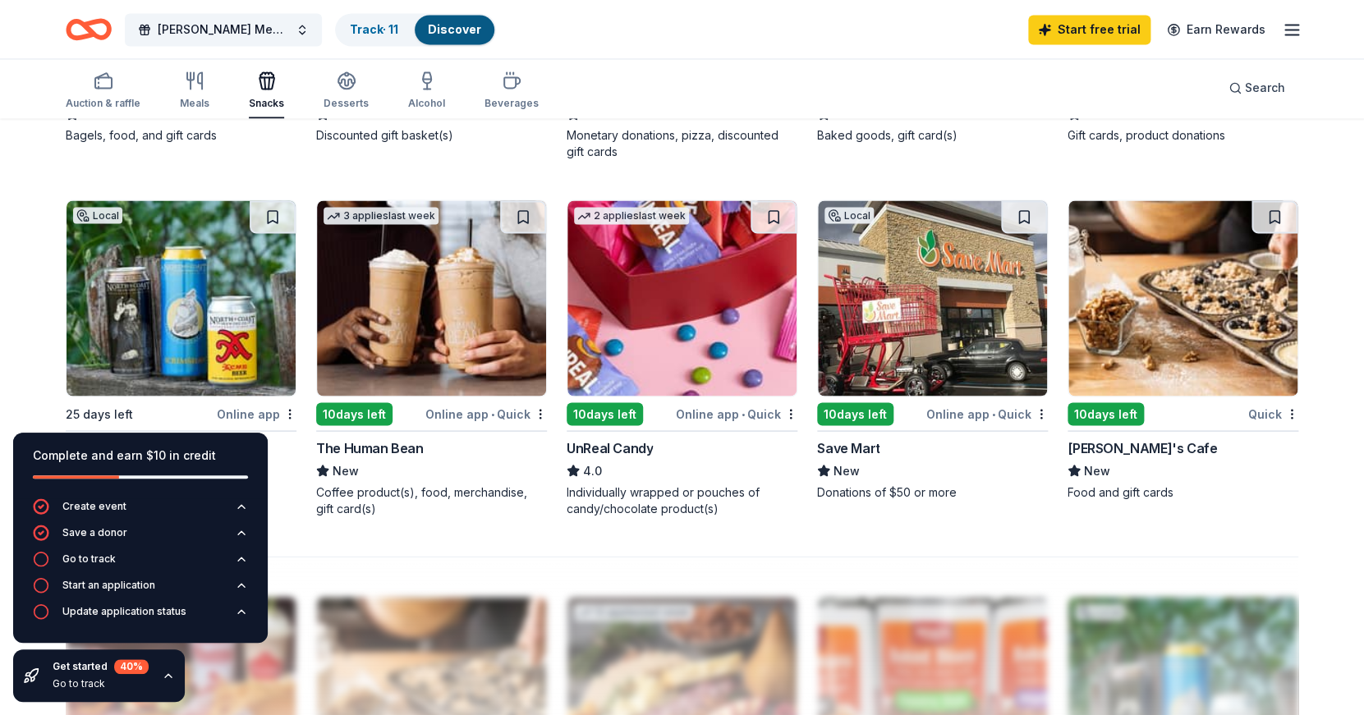
scroll to position [1163, 0]
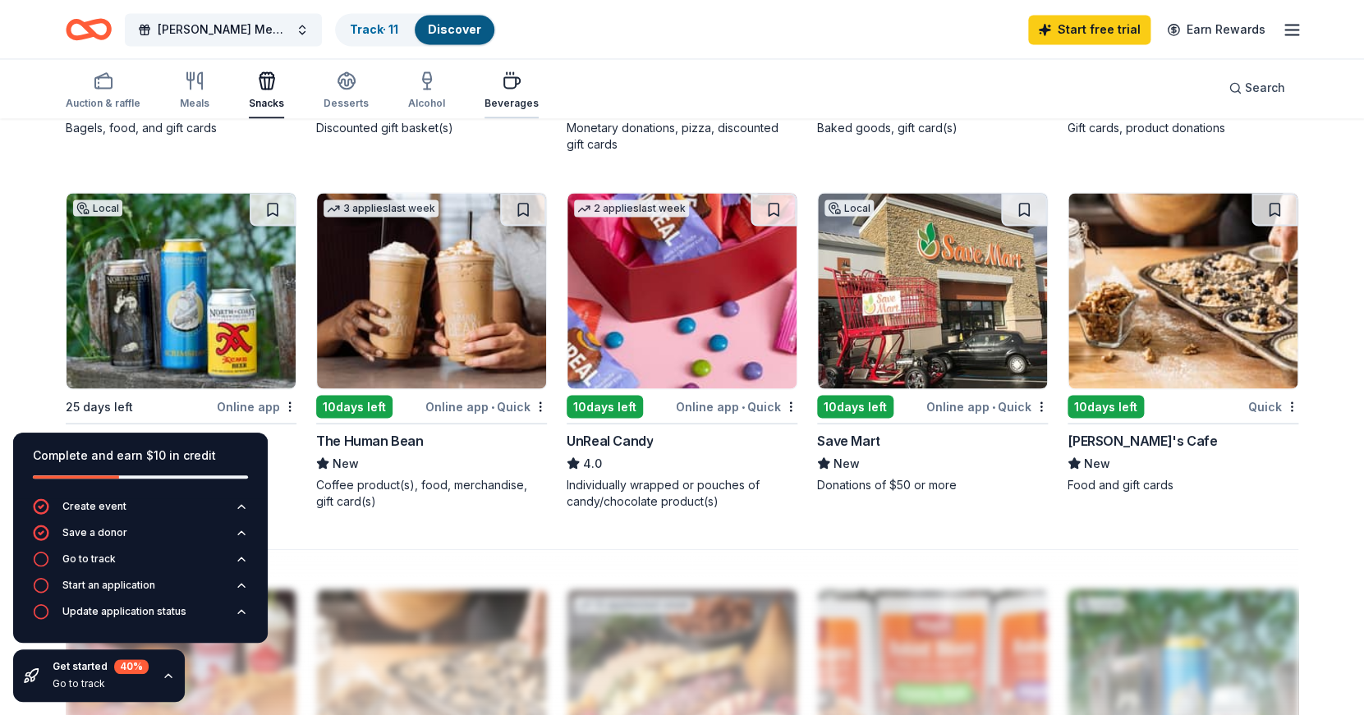
click at [490, 84] on div "button" at bounding box center [512, 81] width 54 height 20
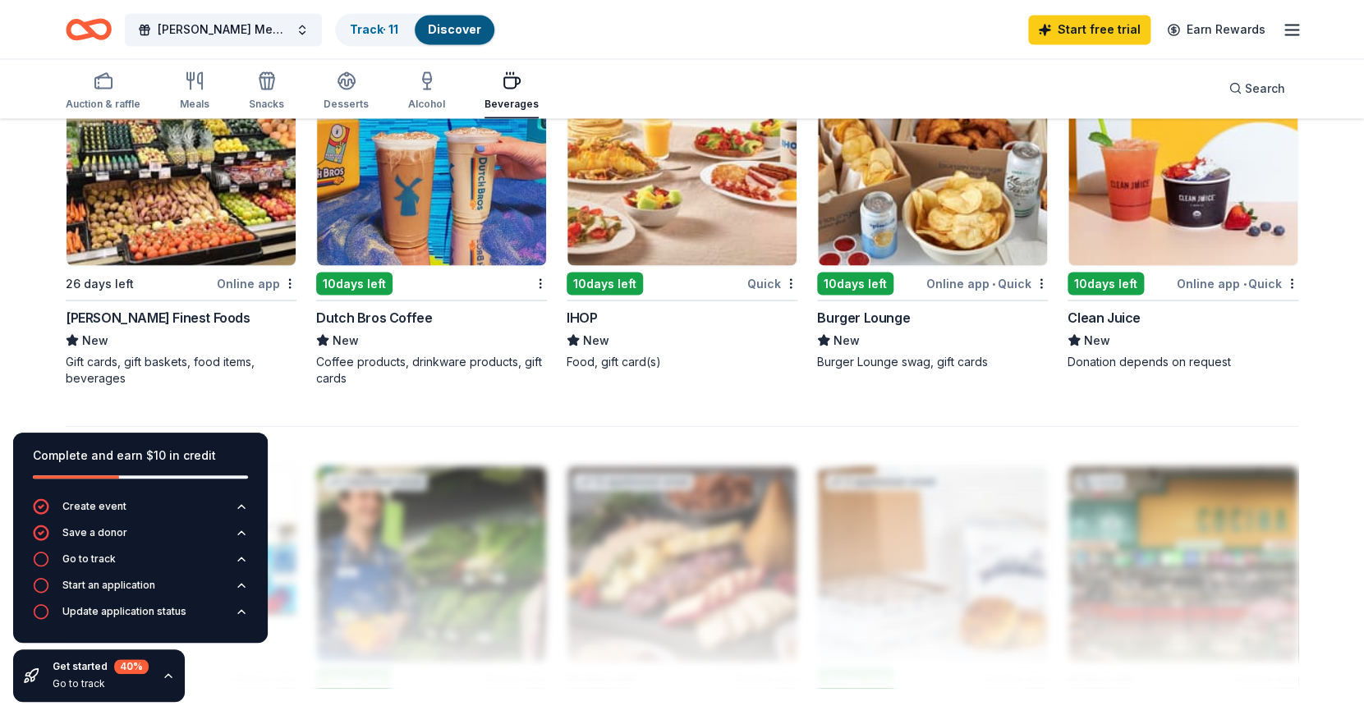
scroll to position [1293, 0]
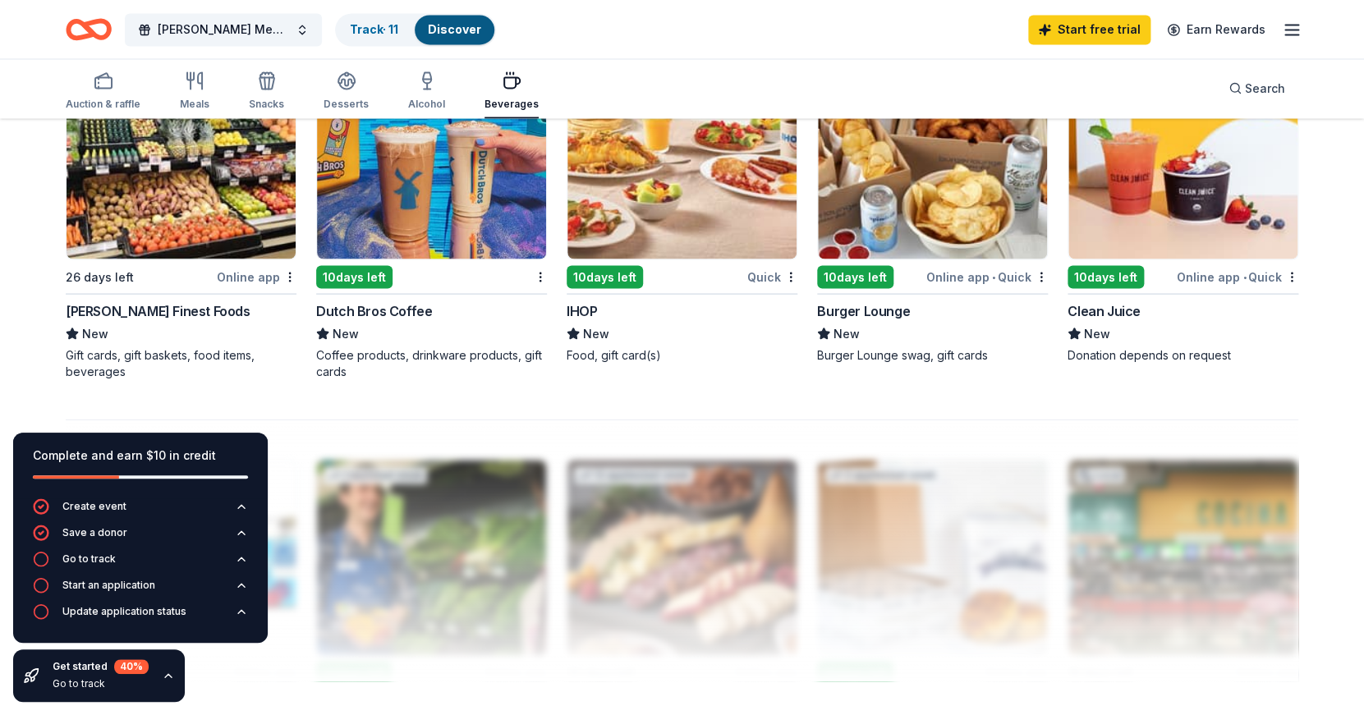
click at [428, 232] on img at bounding box center [431, 161] width 229 height 196
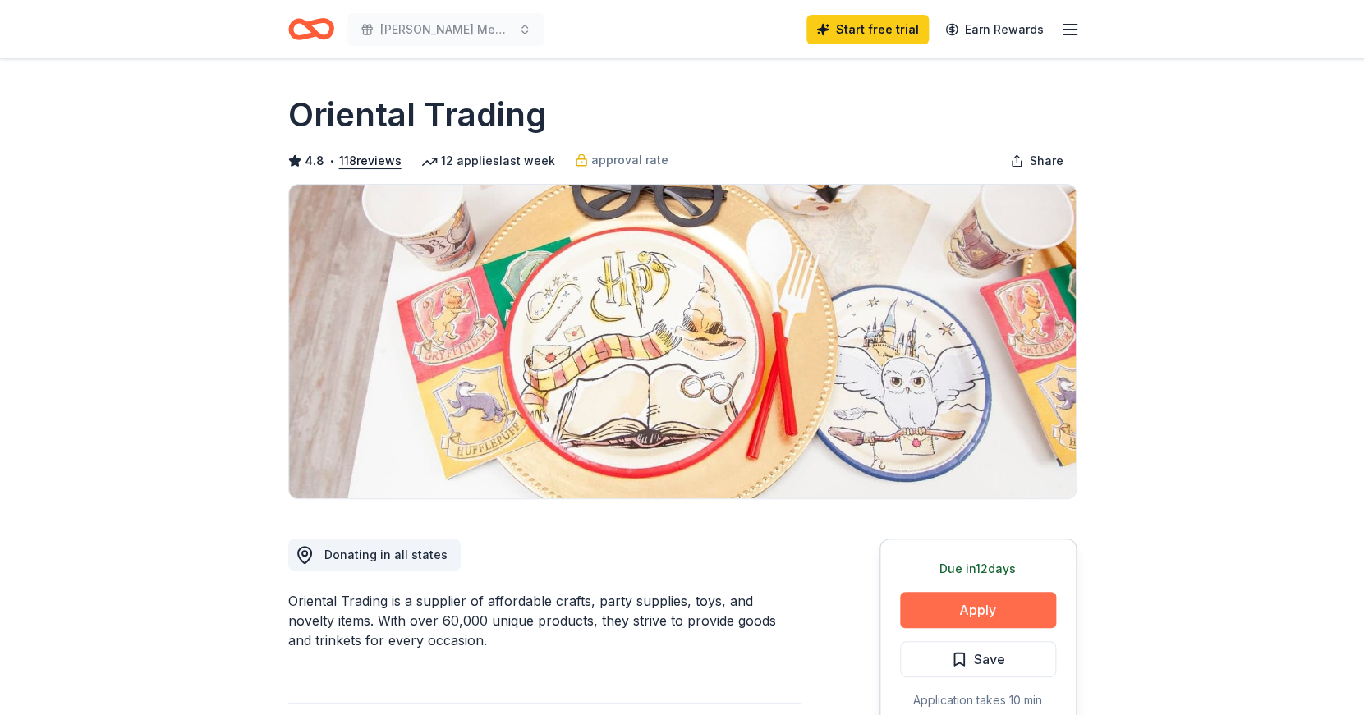
click at [927, 612] on button "Apply" at bounding box center [978, 610] width 156 height 36
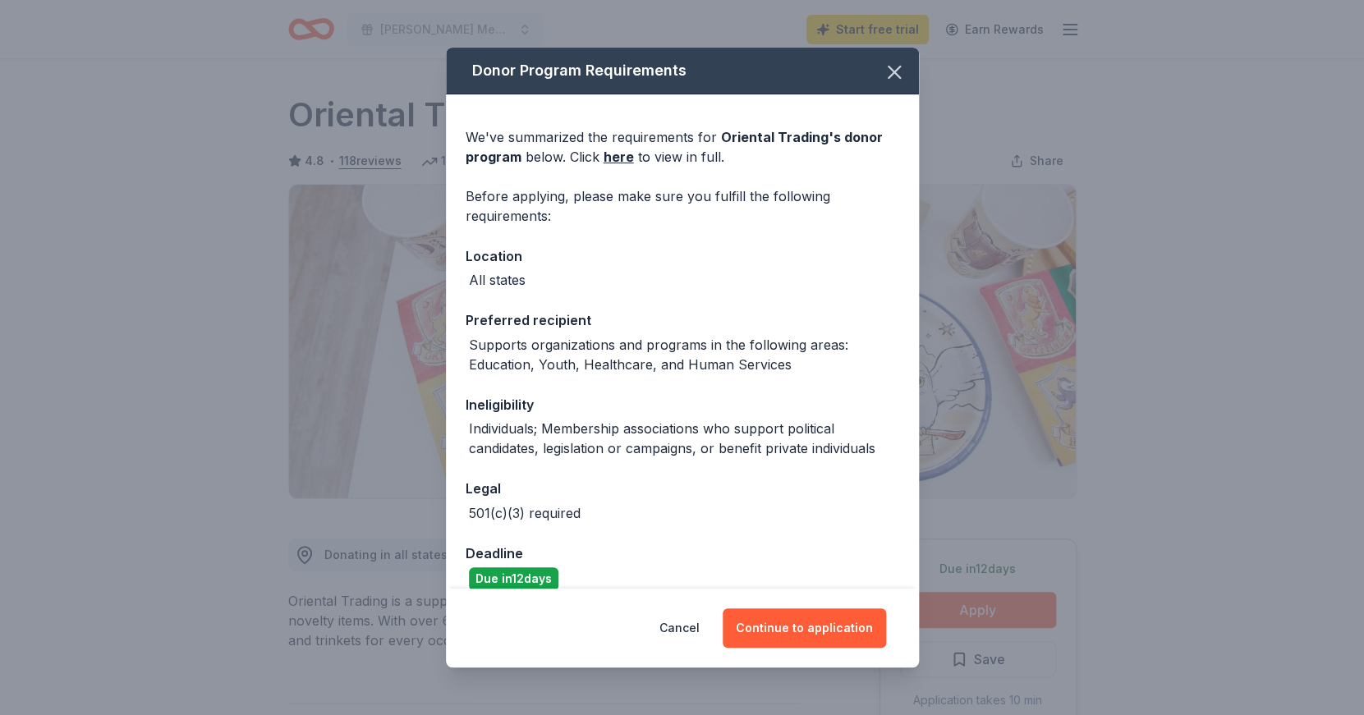
scroll to position [21, 0]
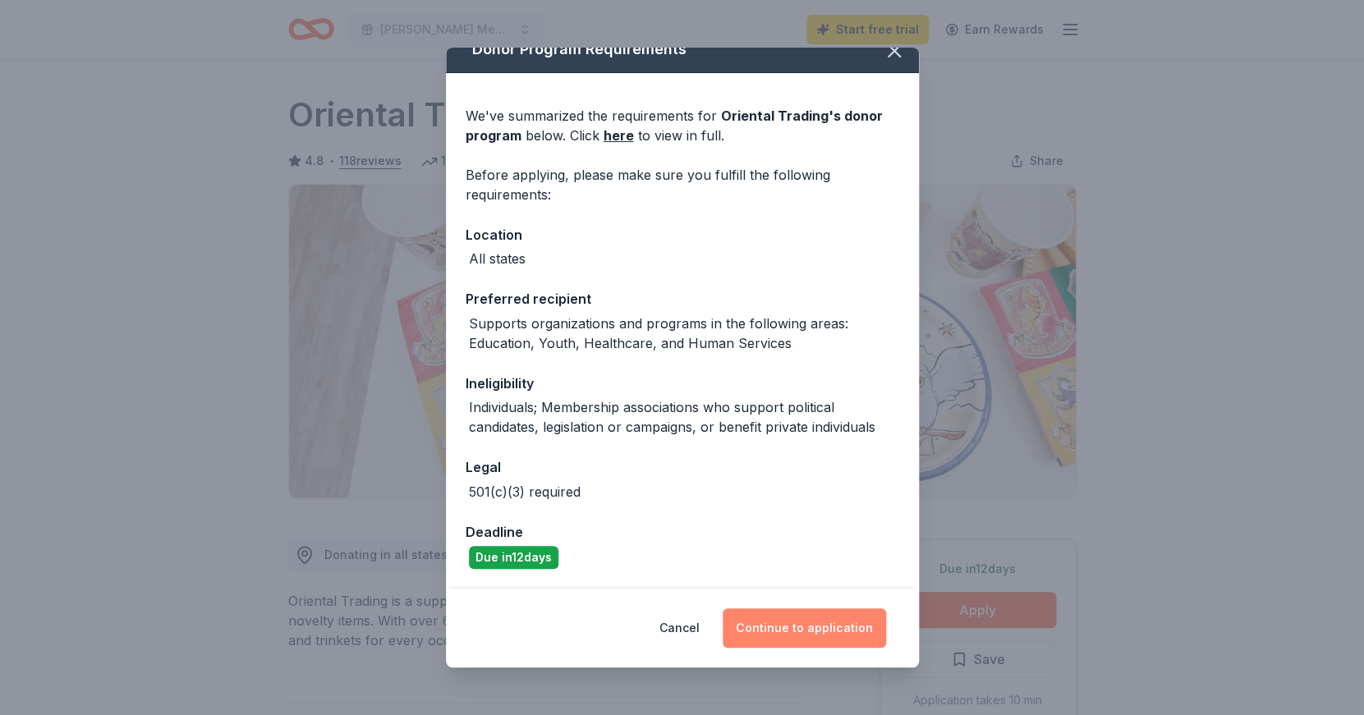
click at [812, 625] on button "Continue to application" at bounding box center [804, 628] width 163 height 39
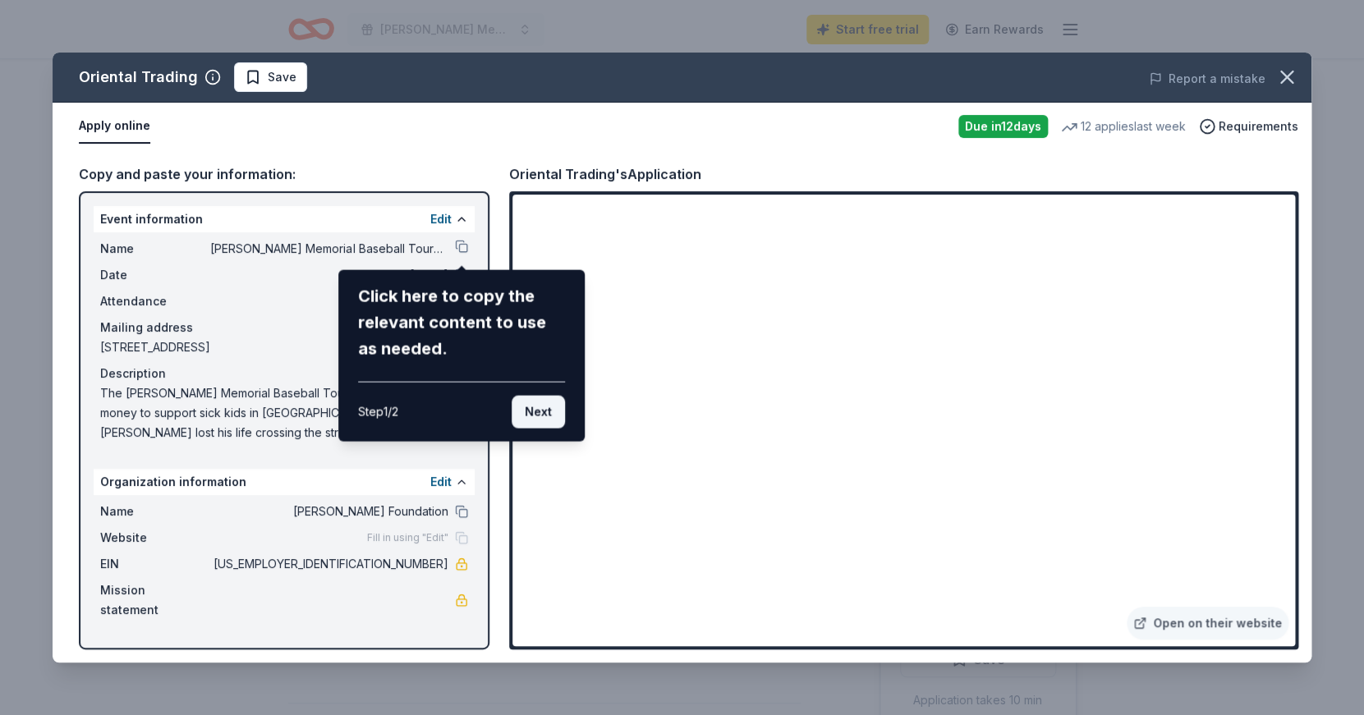
click at [538, 413] on button "Next" at bounding box center [538, 412] width 53 height 33
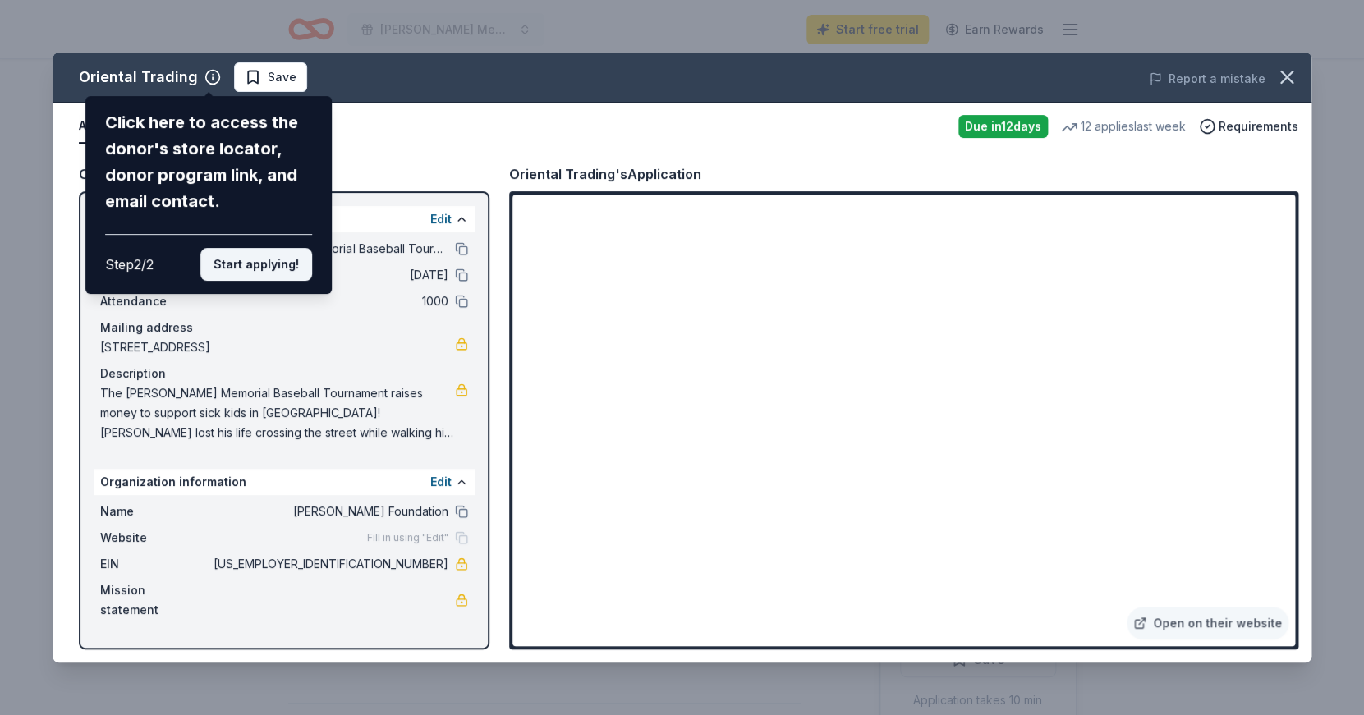
click at [242, 248] on button "Start applying!" at bounding box center [256, 264] width 112 height 33
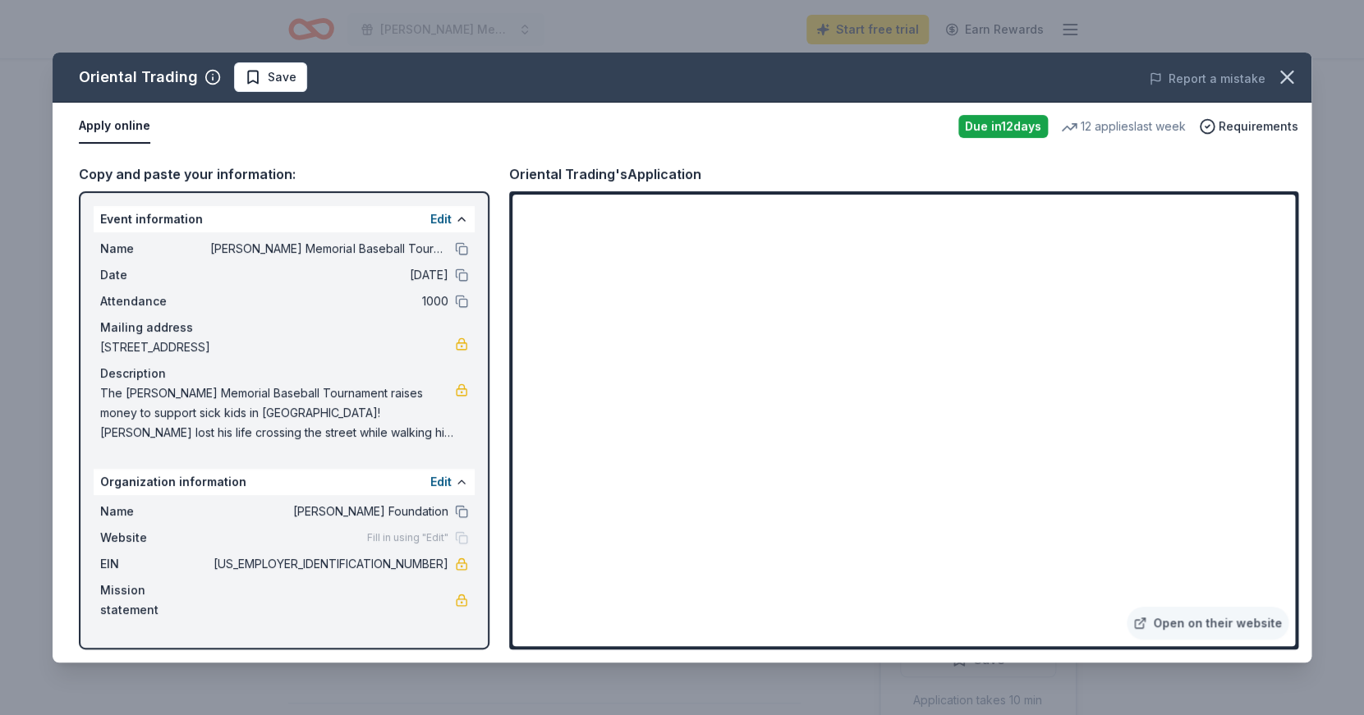
drag, startPoint x: 104, startPoint y: 389, endPoint x: 435, endPoint y: 412, distance: 331.8
click at [427, 446] on div "Name Bradley Rofer Memorial Baseball Tournament Date 10/18/25 Attendance 1000 M…" at bounding box center [284, 340] width 381 height 217
click at [435, 412] on span "The [PERSON_NAME] Memorial Baseball Tournament raises money to support sick kid…" at bounding box center [277, 413] width 355 height 59
click at [440, 487] on button "Edit" at bounding box center [440, 482] width 21 height 20
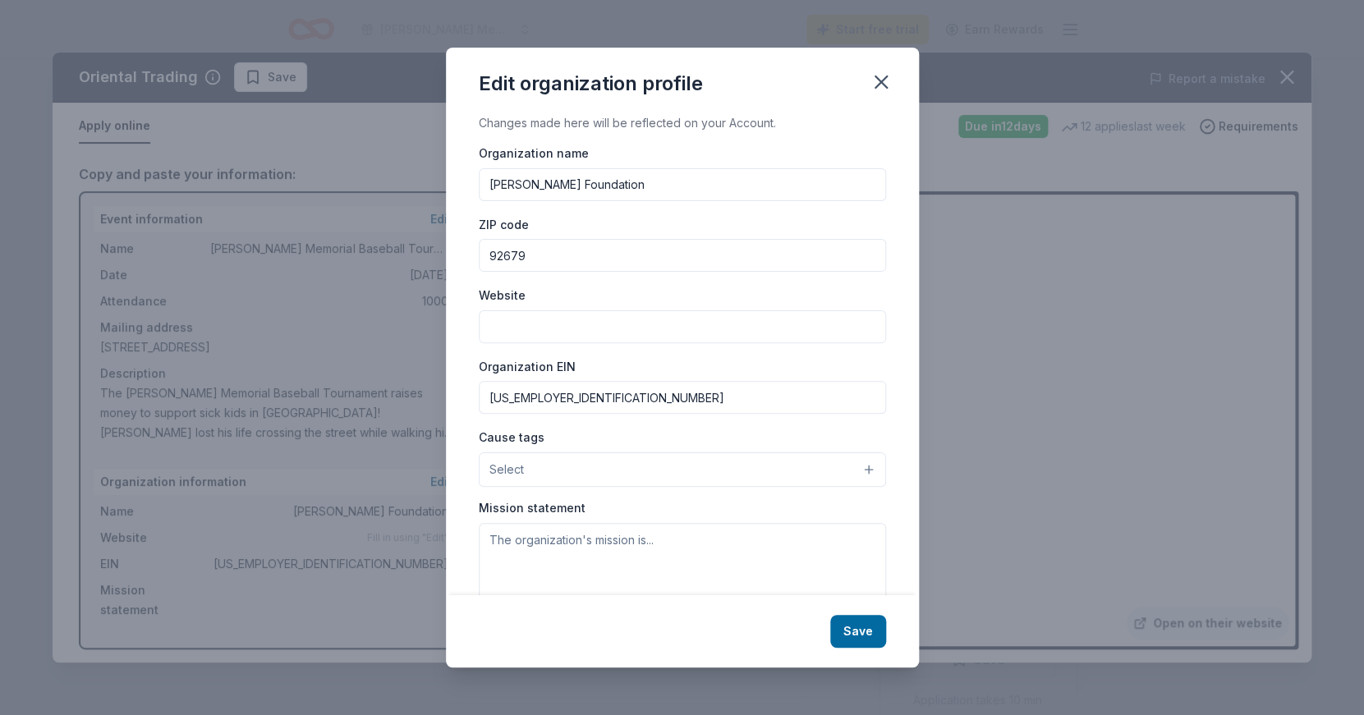
scroll to position [66, 0]
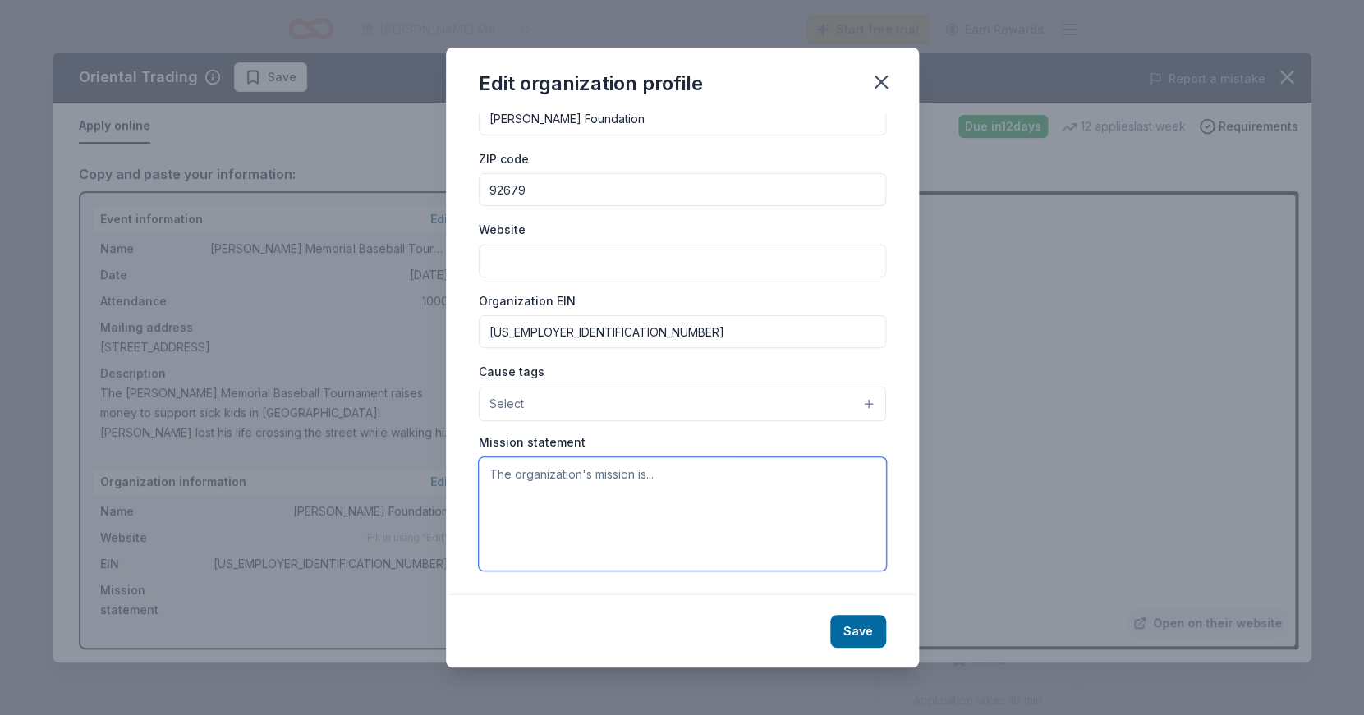
click at [679, 478] on textarea at bounding box center [682, 514] width 407 height 113
click at [620, 506] on textarea at bounding box center [682, 514] width 407 height 113
click at [510, 506] on textarea at bounding box center [682, 514] width 407 height 113
paste textarea "The Bradley Rofer Memorial Baseball Tournament was created by three friends who…"
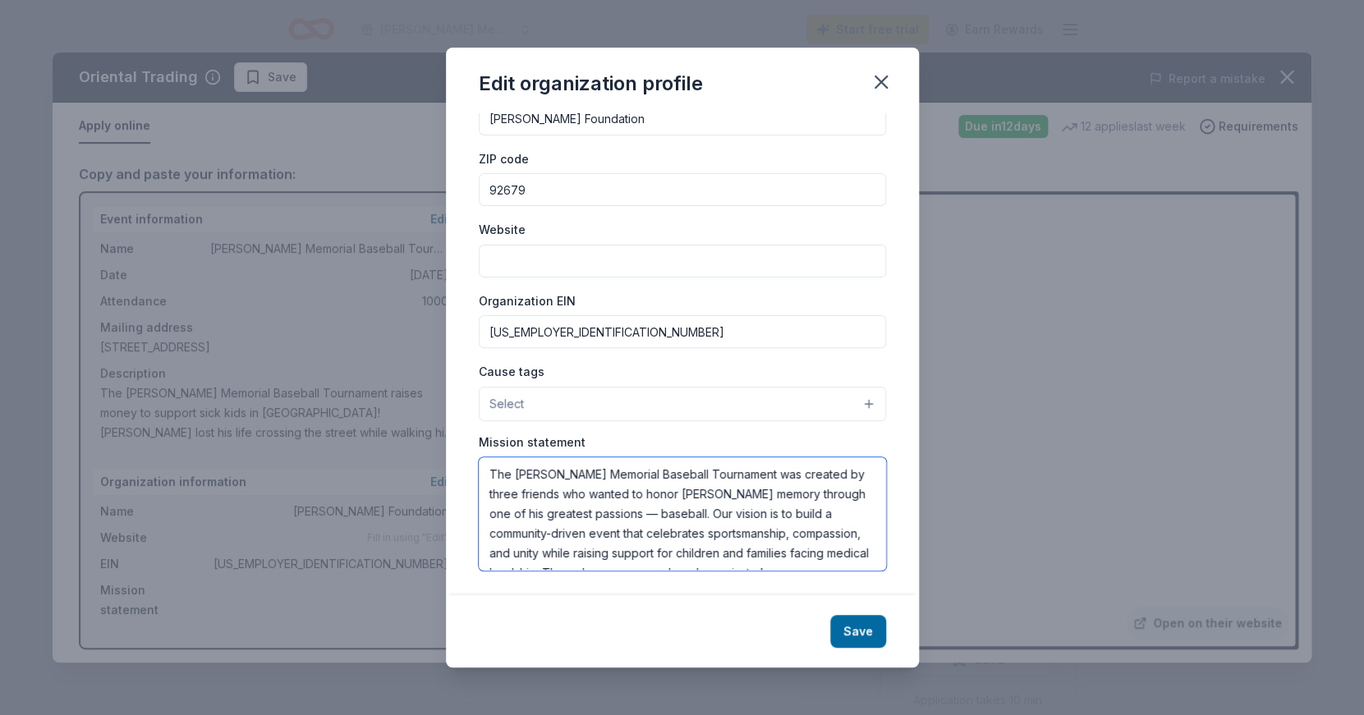
scroll to position [30, 0]
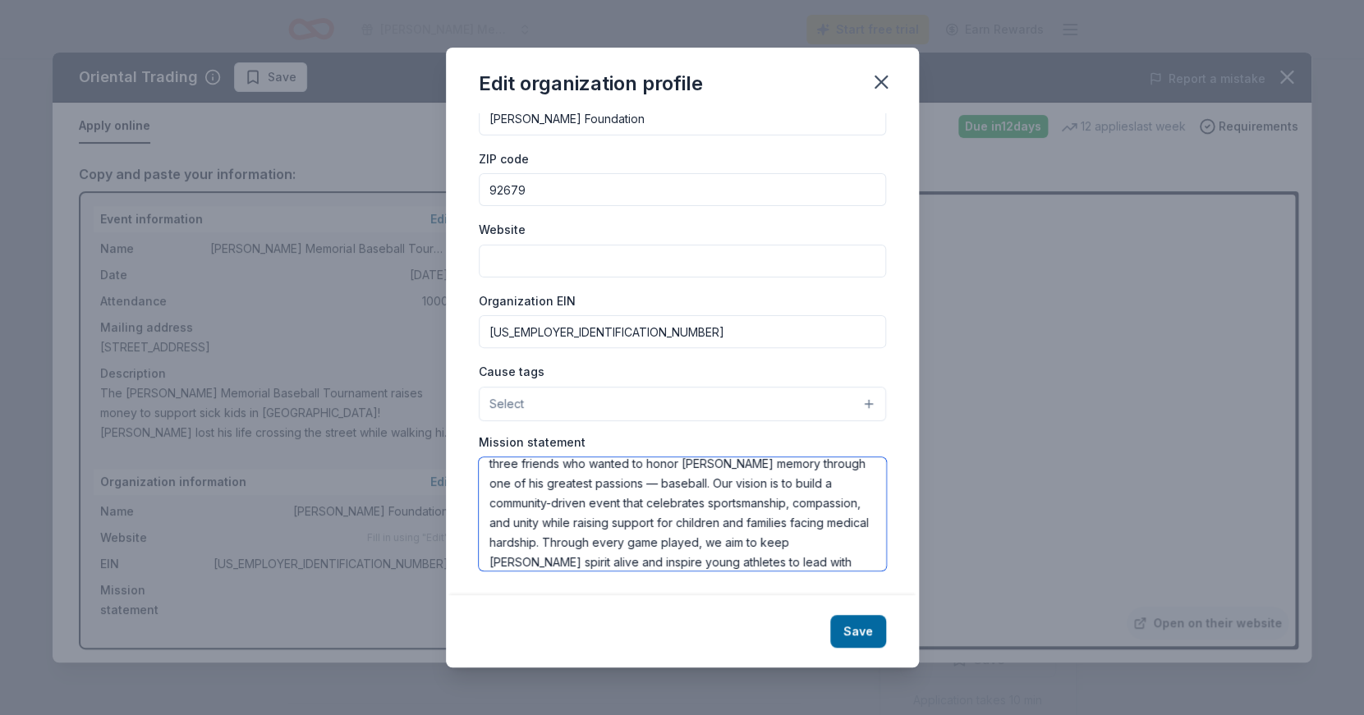
type textarea "The Bradley Rofer Memorial Baseball Tournament was created by three friends who…"
click at [614, 389] on button "Select" at bounding box center [682, 404] width 407 height 35
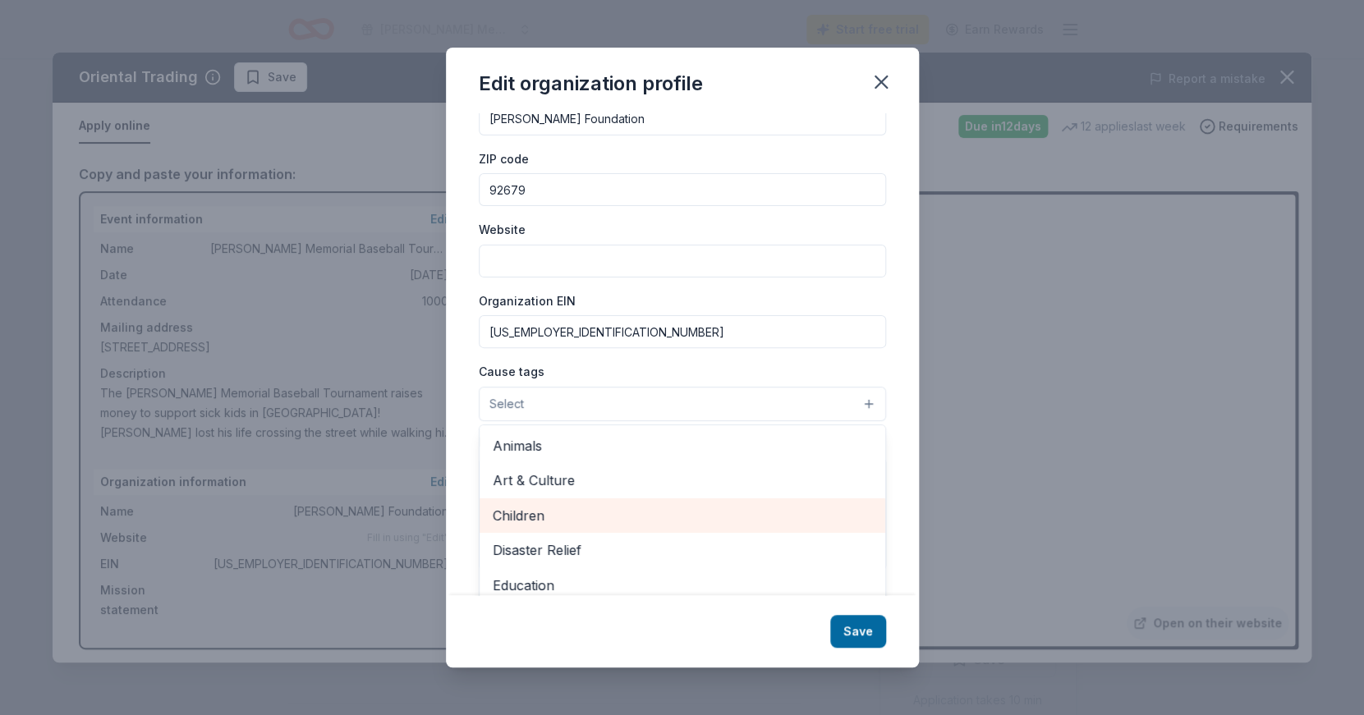
click at [571, 509] on span "Children" at bounding box center [683, 515] width 380 height 21
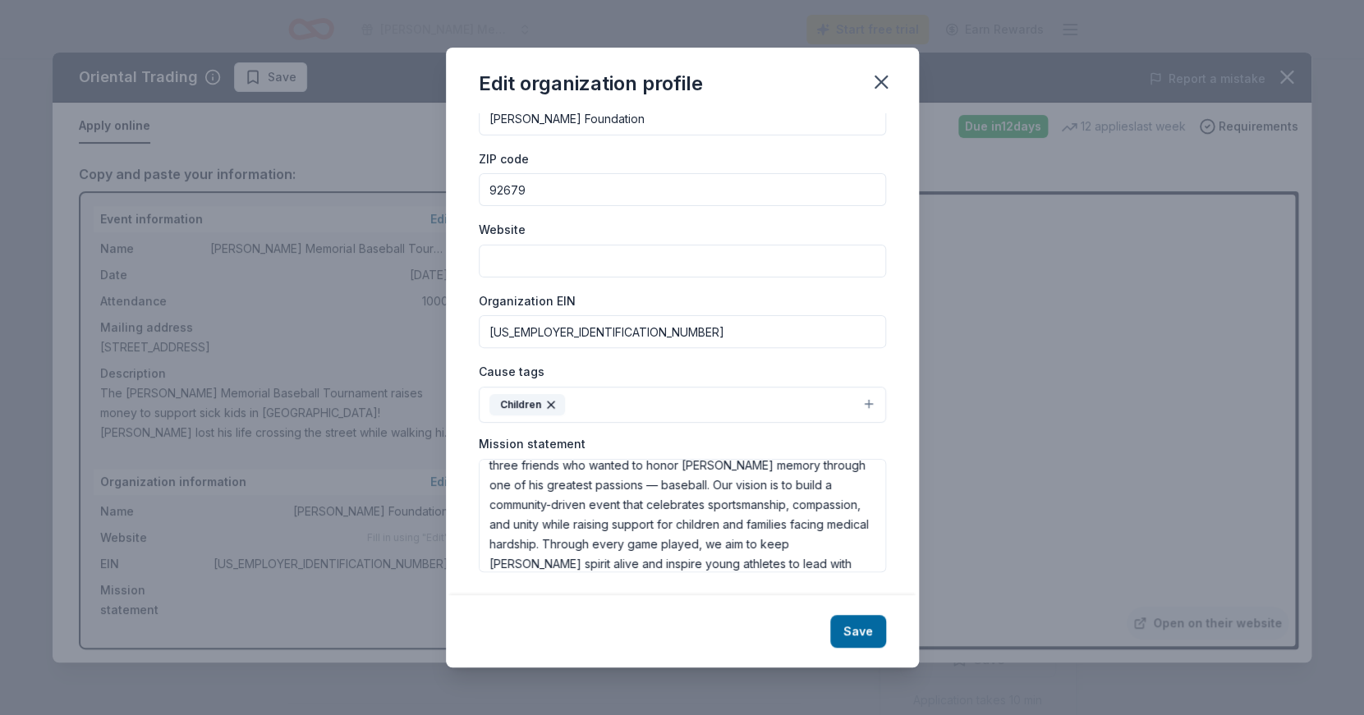
click at [634, 408] on button "Children" at bounding box center [682, 405] width 407 height 36
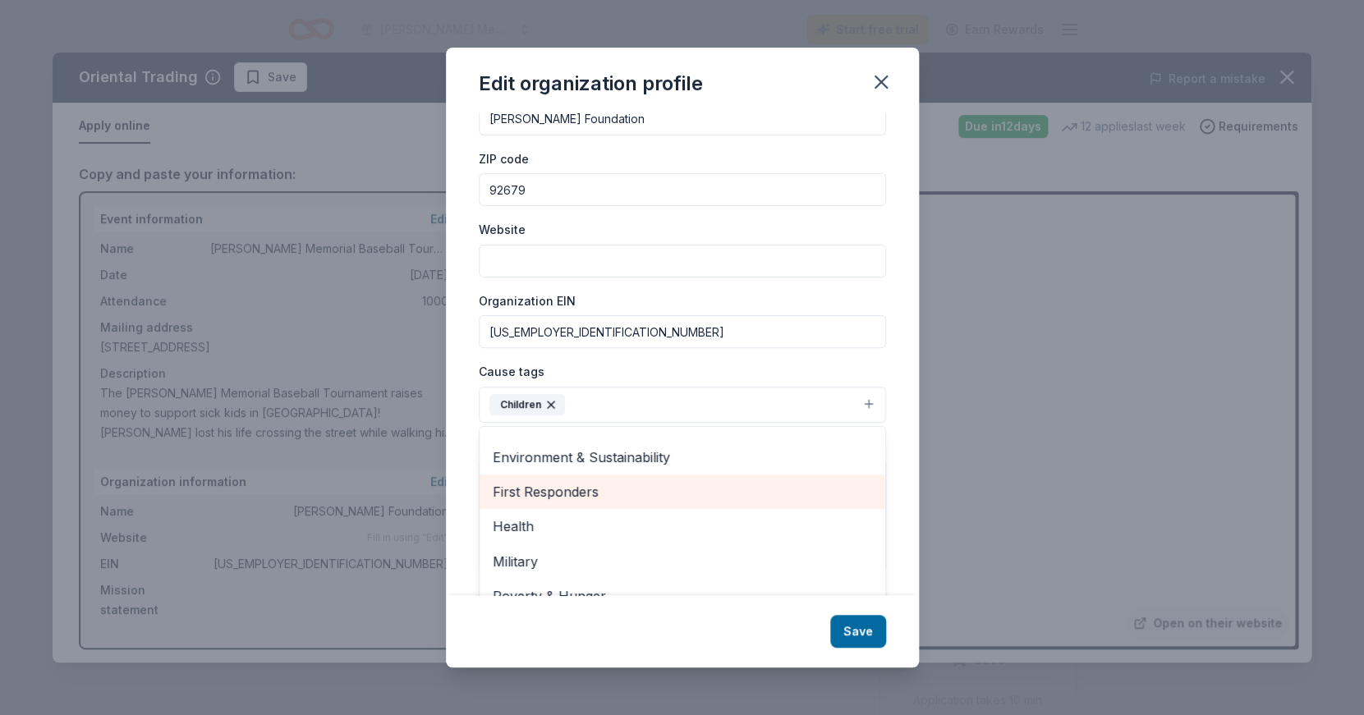
scroll to position [131, 0]
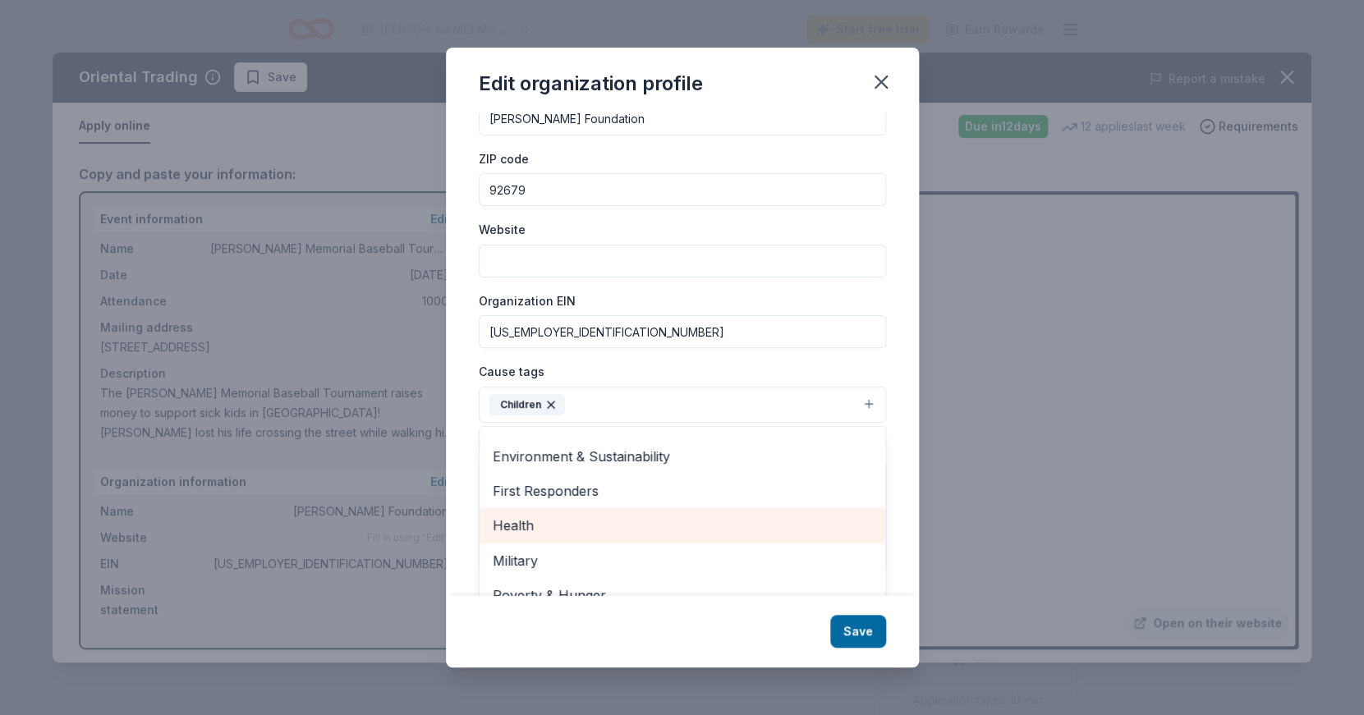
click at [595, 527] on span "Health" at bounding box center [683, 525] width 380 height 21
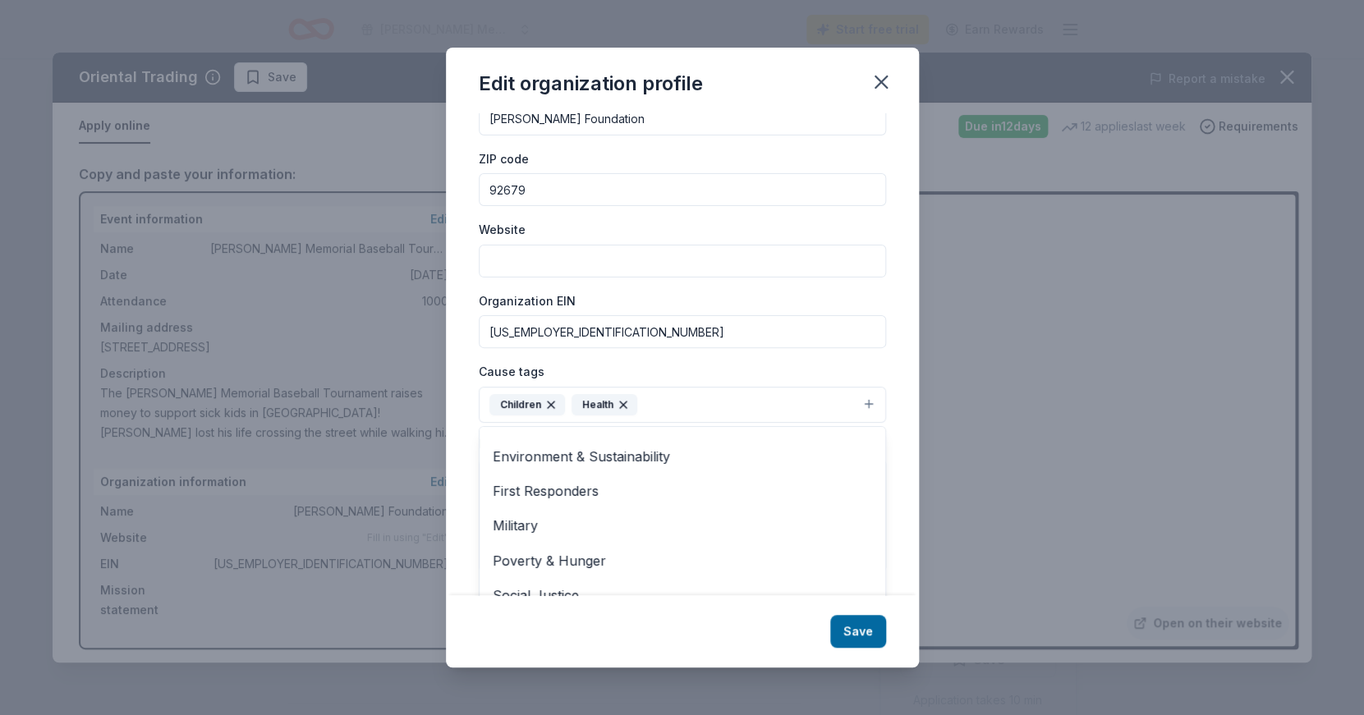
click at [673, 393] on button "Children Health" at bounding box center [682, 405] width 407 height 36
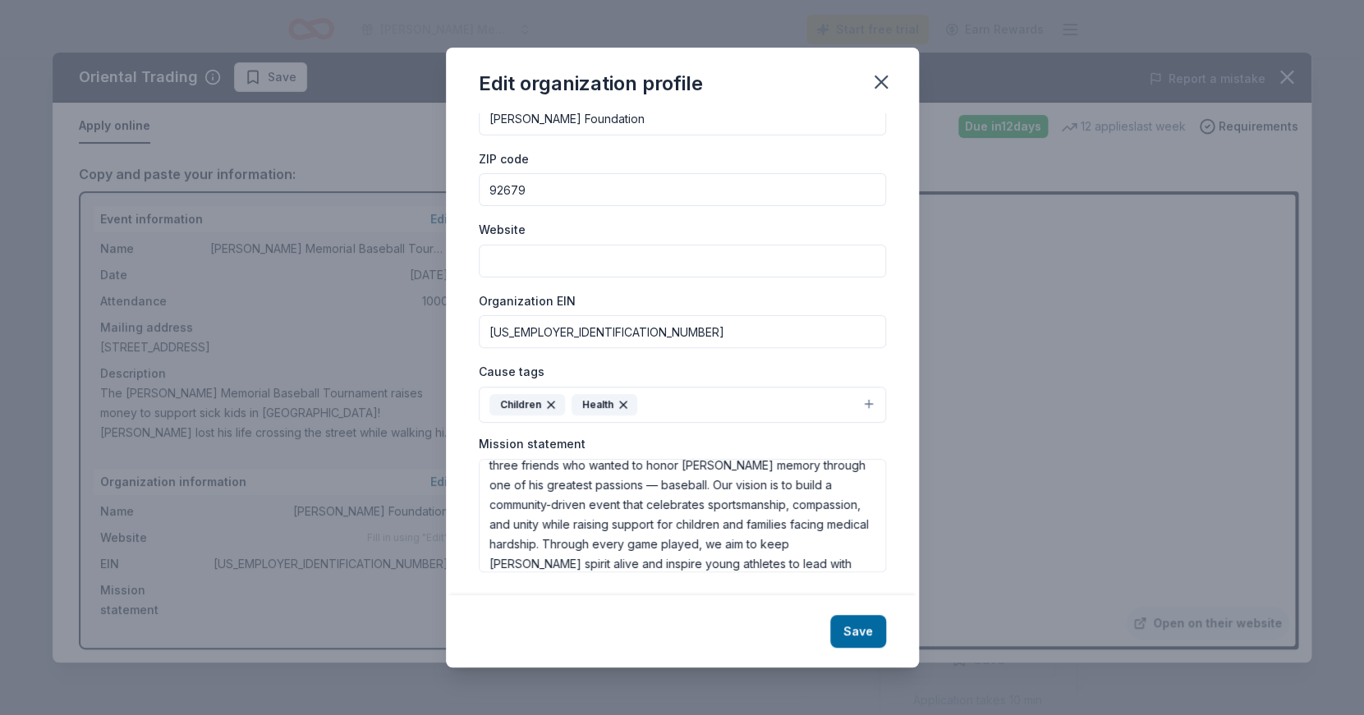
click at [660, 404] on button "Children Health" at bounding box center [682, 405] width 407 height 36
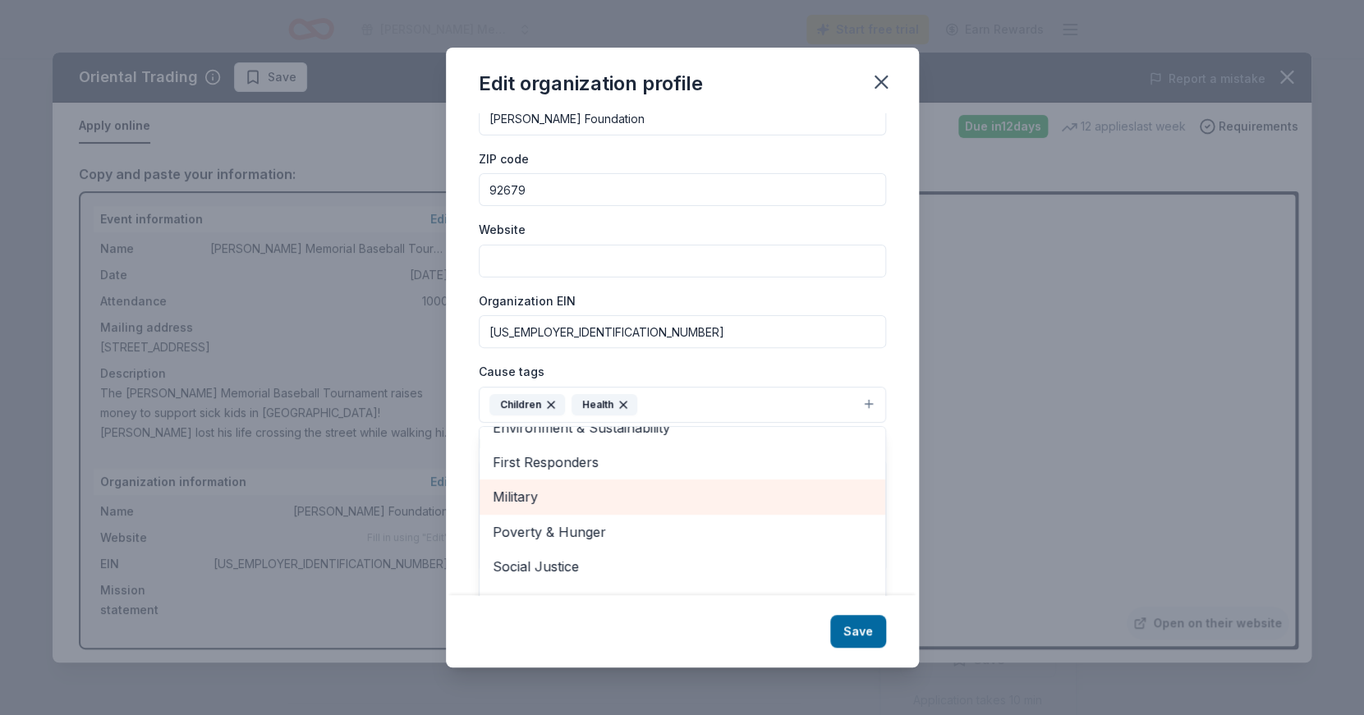
scroll to position [93, 0]
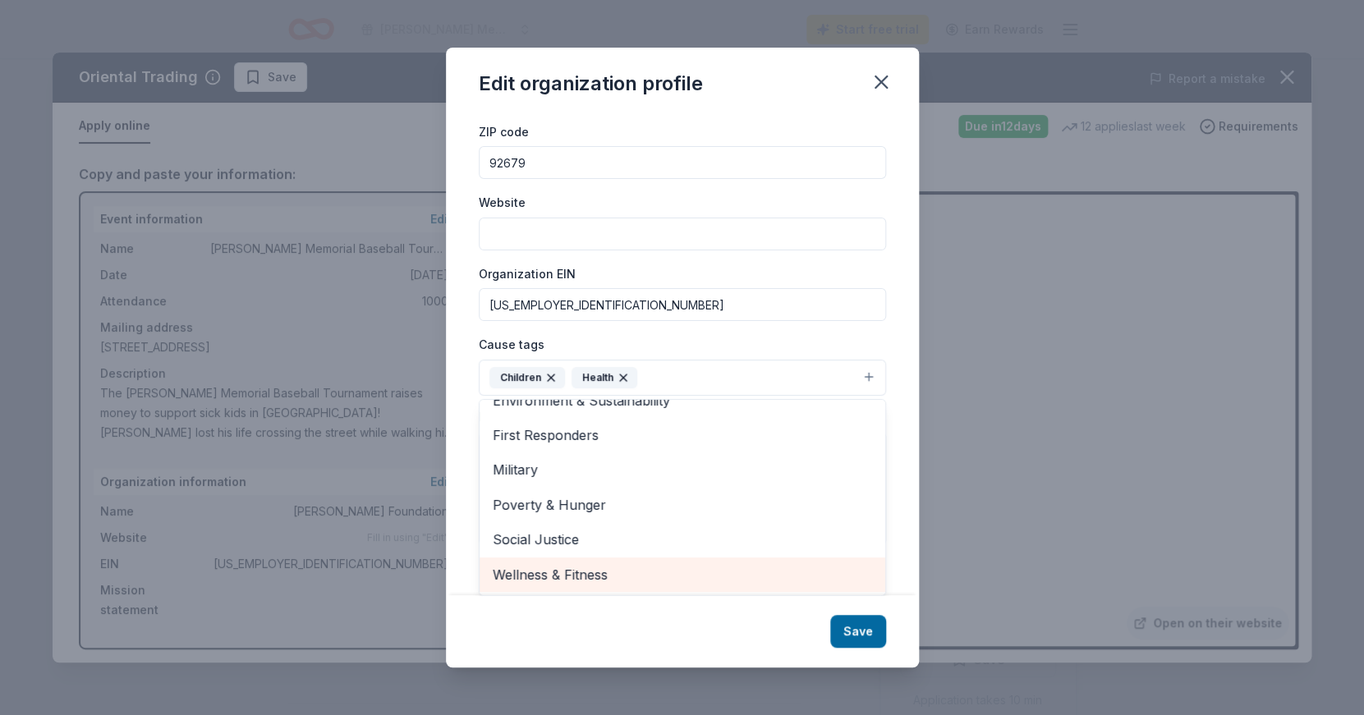
click at [623, 567] on span "Wellness & Fitness" at bounding box center [683, 574] width 380 height 21
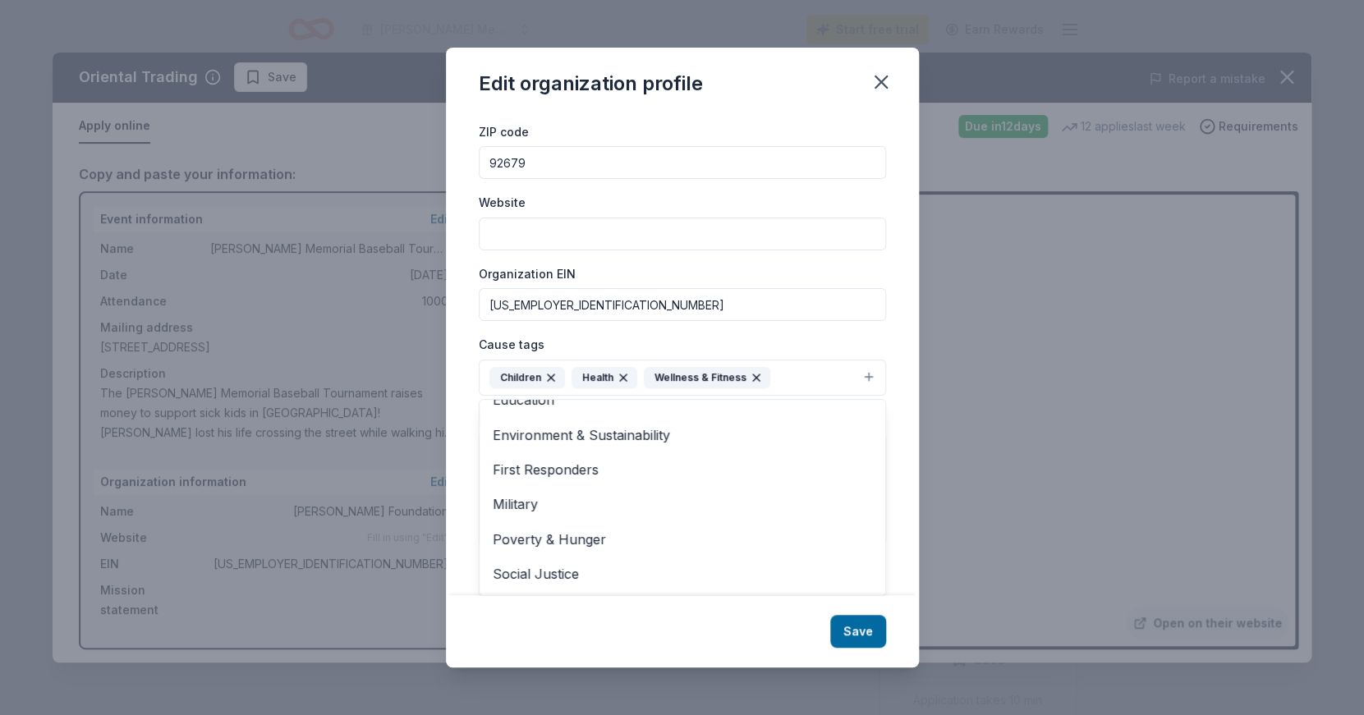
scroll to position [124, 0]
click at [843, 632] on div "Edit organization profile Changes made here will be reflected on your Account. …" at bounding box center [682, 358] width 473 height 620
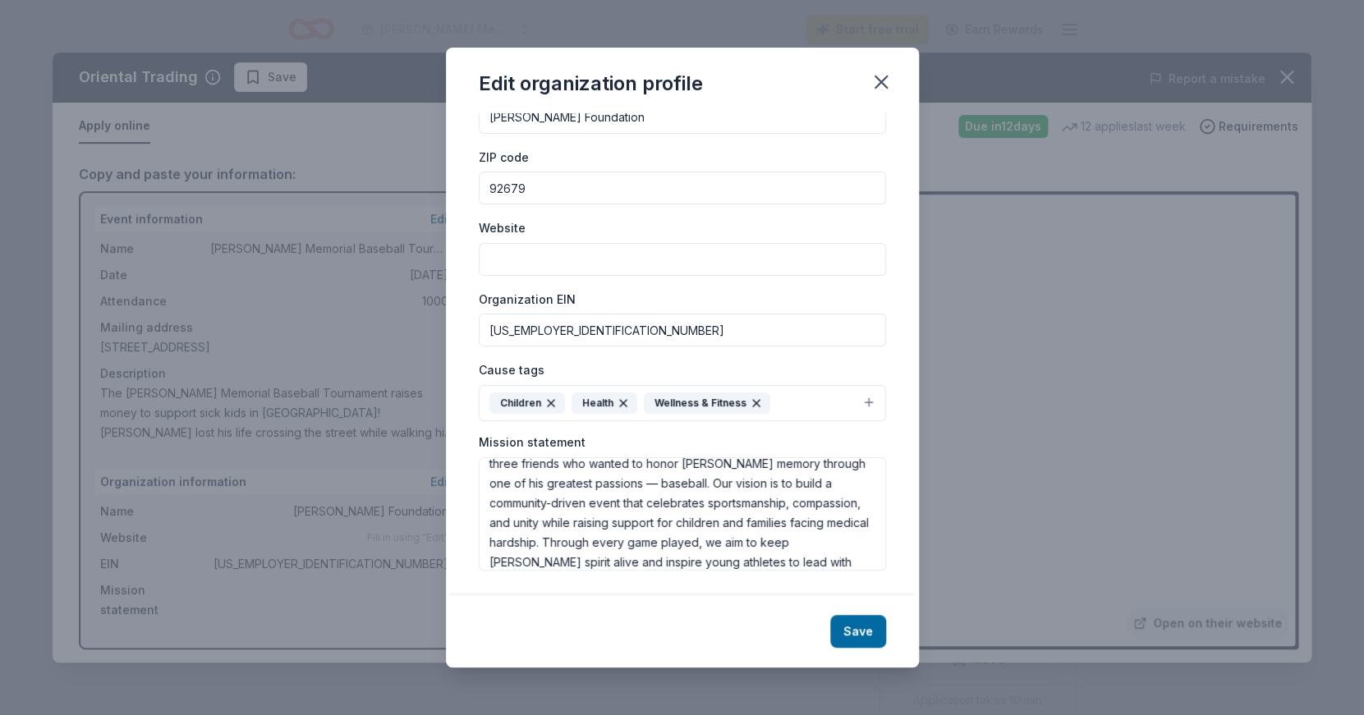
scroll to position [67, 0]
click at [764, 265] on input "Website" at bounding box center [682, 259] width 407 height 33
type input "www.bradleyrofer.org"
click at [851, 635] on button "Save" at bounding box center [858, 631] width 56 height 33
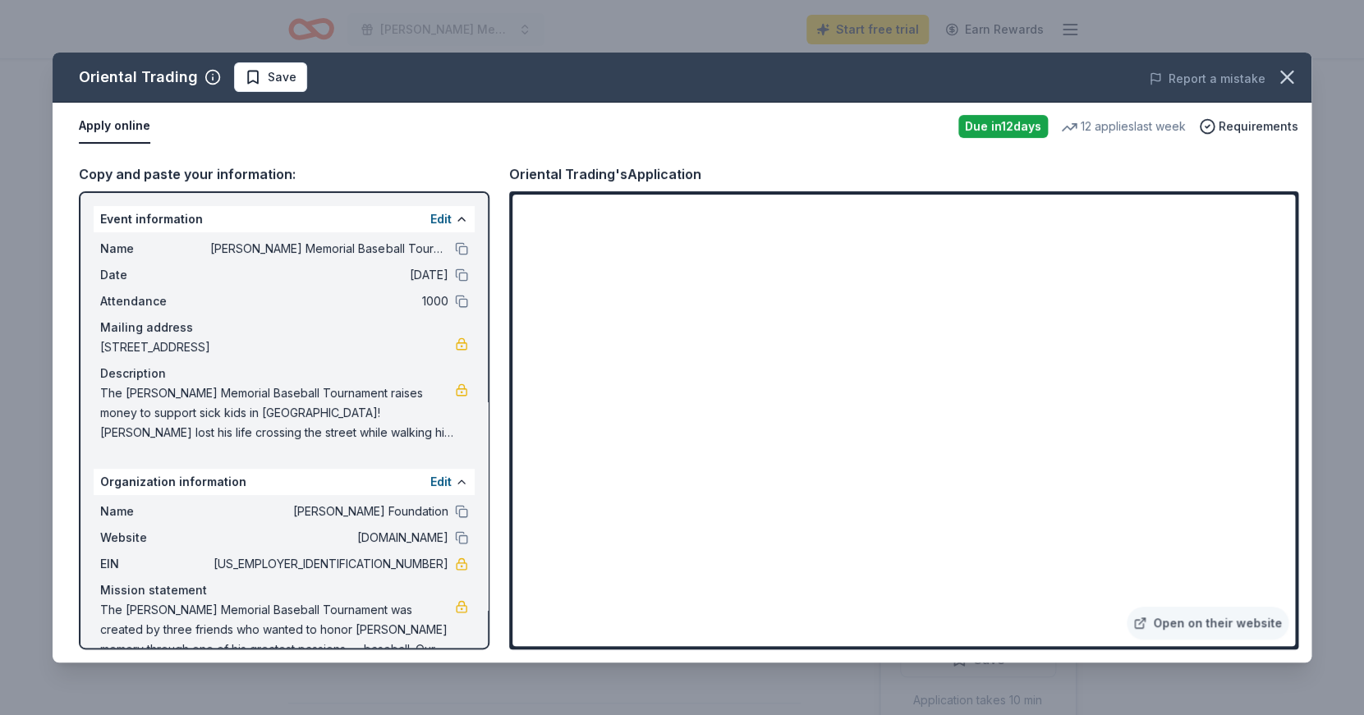
scroll to position [32, 0]
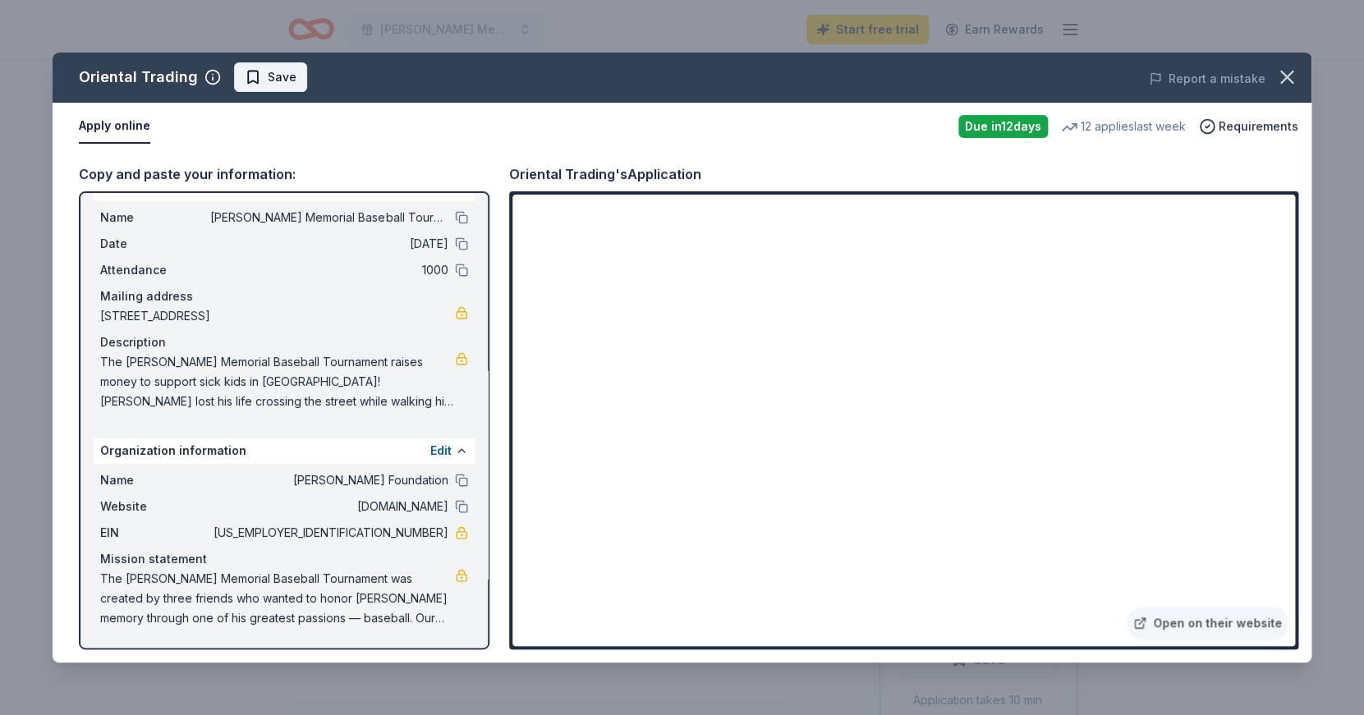
click at [253, 73] on span "Save" at bounding box center [271, 77] width 52 height 20
click at [1253, 125] on span "Requirements" at bounding box center [1259, 127] width 80 height 20
click at [1281, 84] on icon "button" at bounding box center [1287, 77] width 23 height 23
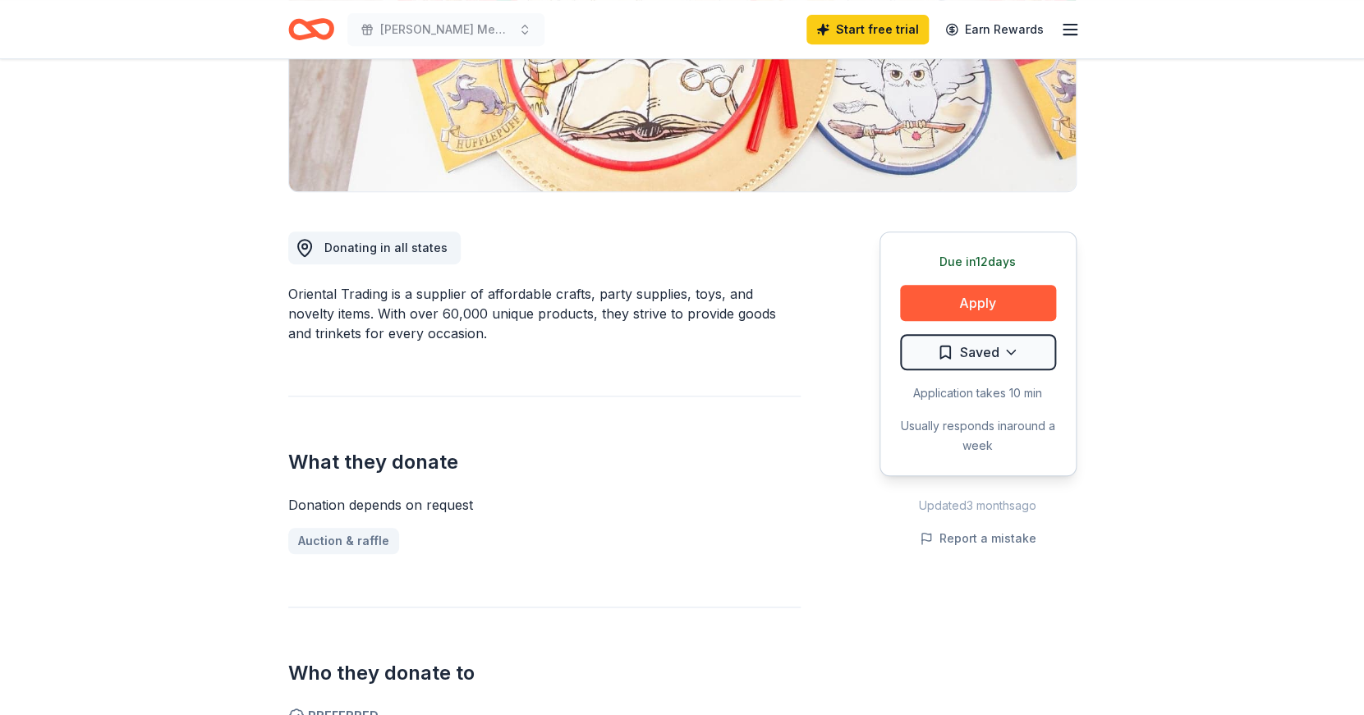
scroll to position [354, 0]
